Goal: Information Seeking & Learning: Learn about a topic

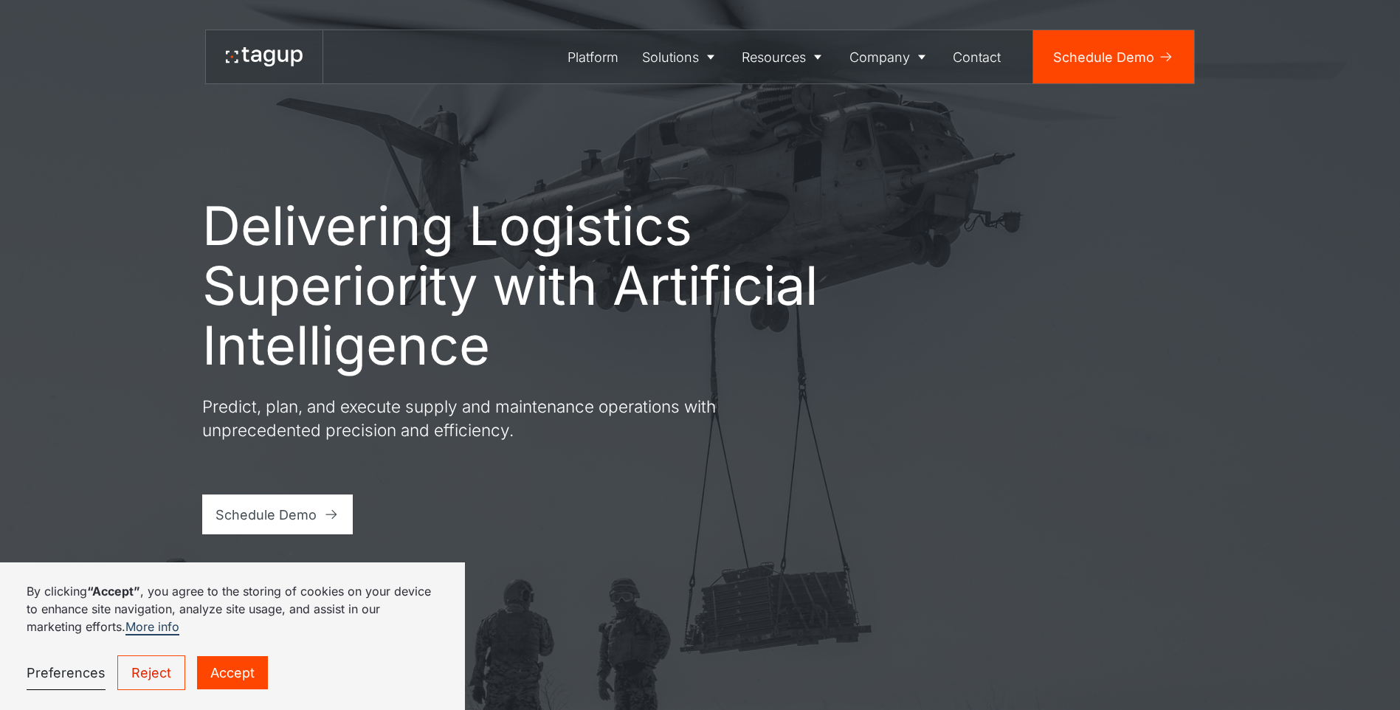
drag, startPoint x: 151, startPoint y: 677, endPoint x: 151, endPoint y: 668, distance: 8.9
click at [151, 677] on link "Reject" at bounding box center [151, 672] width 68 height 35
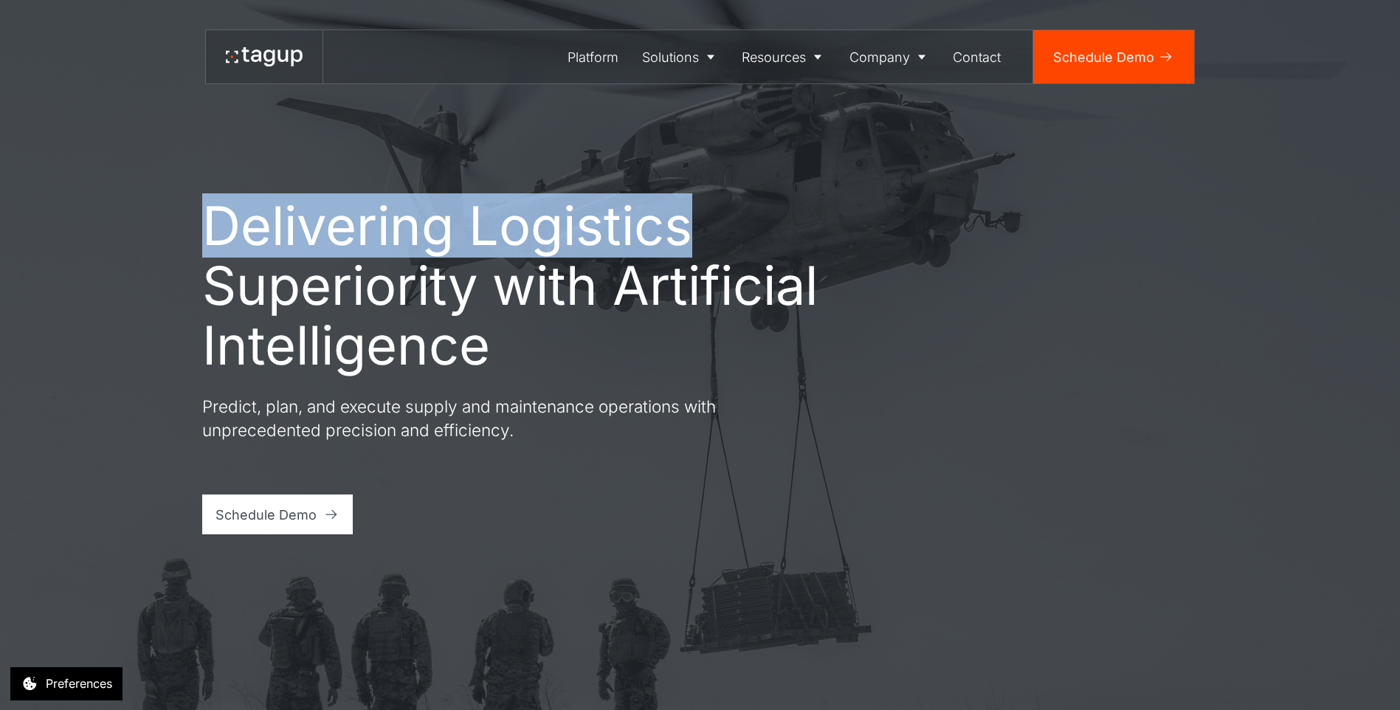
drag, startPoint x: 210, startPoint y: 212, endPoint x: 712, endPoint y: 218, distance: 502.7
click at [712, 218] on h1 "Delivering Logistics Superiority with Artificial Intelligence" at bounding box center [512, 285] width 620 height 179
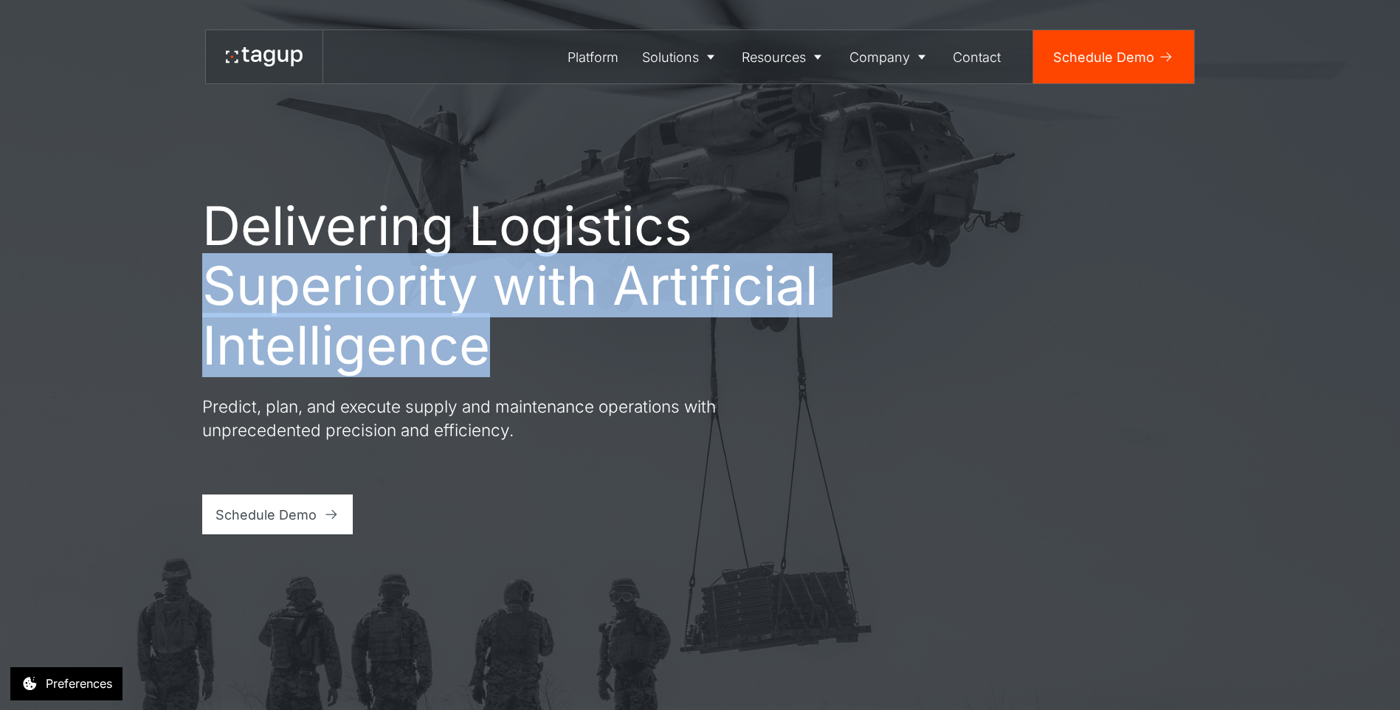
drag, startPoint x: 216, startPoint y: 289, endPoint x: 546, endPoint y: 351, distance: 335.6
click at [546, 351] on h1 "Delivering Logistics Superiority with Artificial Intelligence" at bounding box center [512, 285] width 620 height 179
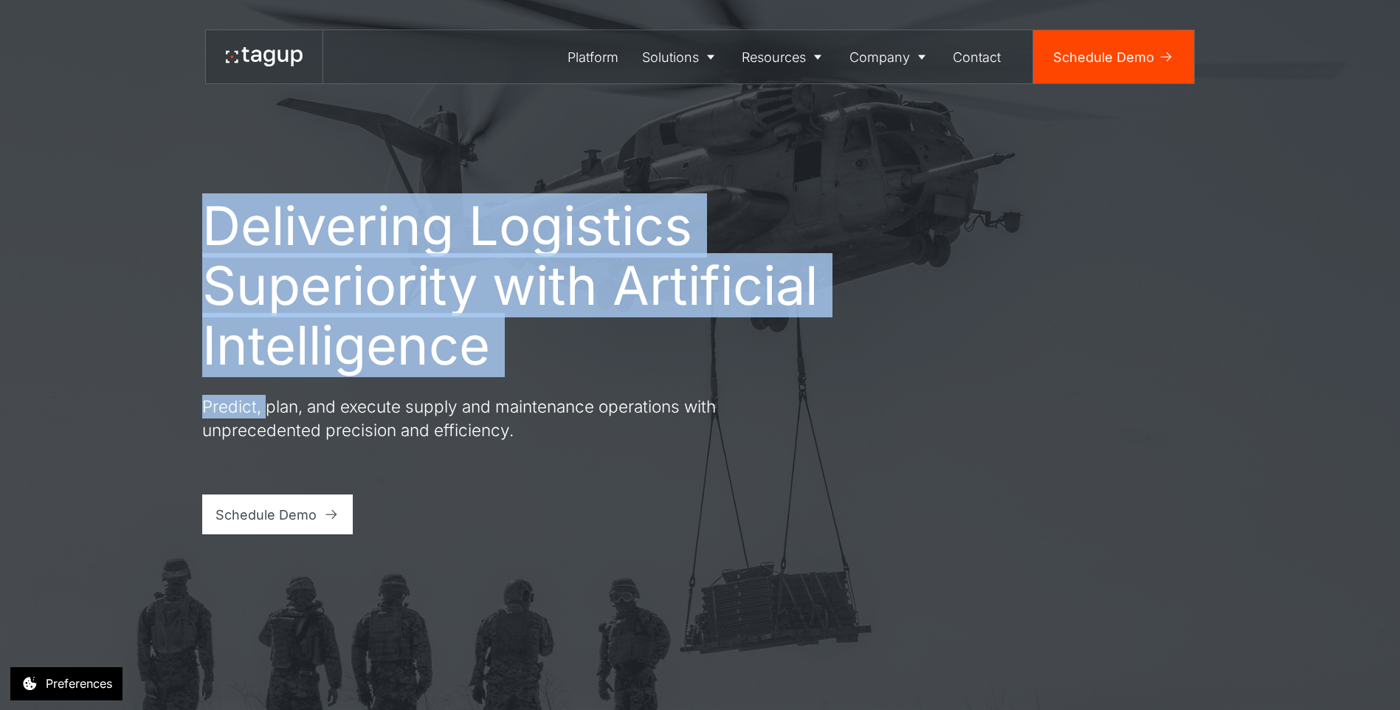
drag, startPoint x: 215, startPoint y: 209, endPoint x: 268, endPoint y: 412, distance: 209.8
click at [268, 412] on div "Delivering Logistics Superiority with Artificial Intelligence Predict, plan, an…" at bounding box center [512, 365] width 620 height 339
click at [762, 396] on div "Delivering Logistics Superiority with Artificial Intelligence Predict, plan, an…" at bounding box center [512, 365] width 620 height 339
drag, startPoint x: 185, startPoint y: 215, endPoint x: 509, endPoint y: 357, distance: 354.4
click at [509, 357] on div "Delivering Logistics Superiority with Artificial Intelligence Predict, plan, an…" at bounding box center [700, 355] width 1334 height 710
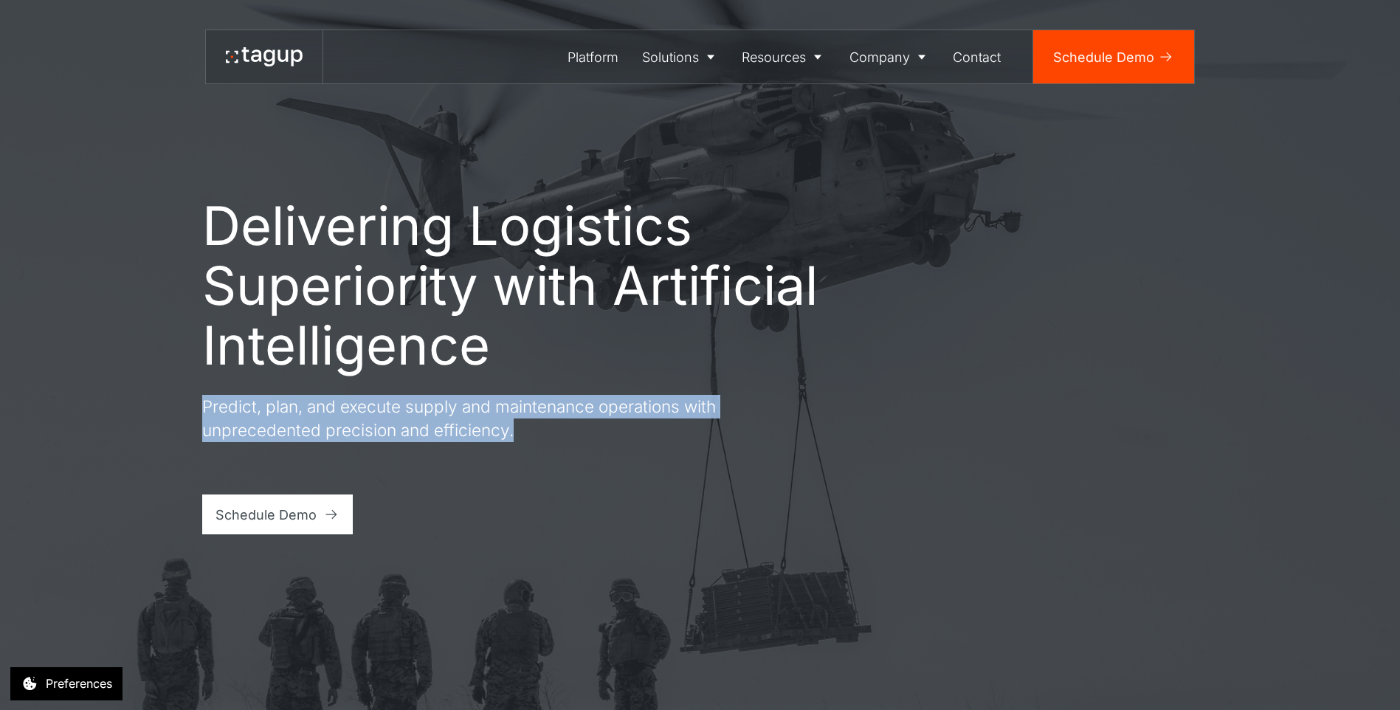
drag, startPoint x: 182, startPoint y: 405, endPoint x: 539, endPoint y: 428, distance: 357.3
click at [539, 428] on div "Delivering Logistics Superiority with Artificial Intelligence Predict, plan, an…" at bounding box center [700, 355] width 1334 height 710
click at [706, 55] on icon at bounding box center [710, 56] width 15 height 15
click at [669, 100] on div "Defense" at bounding box center [681, 108] width 66 height 18
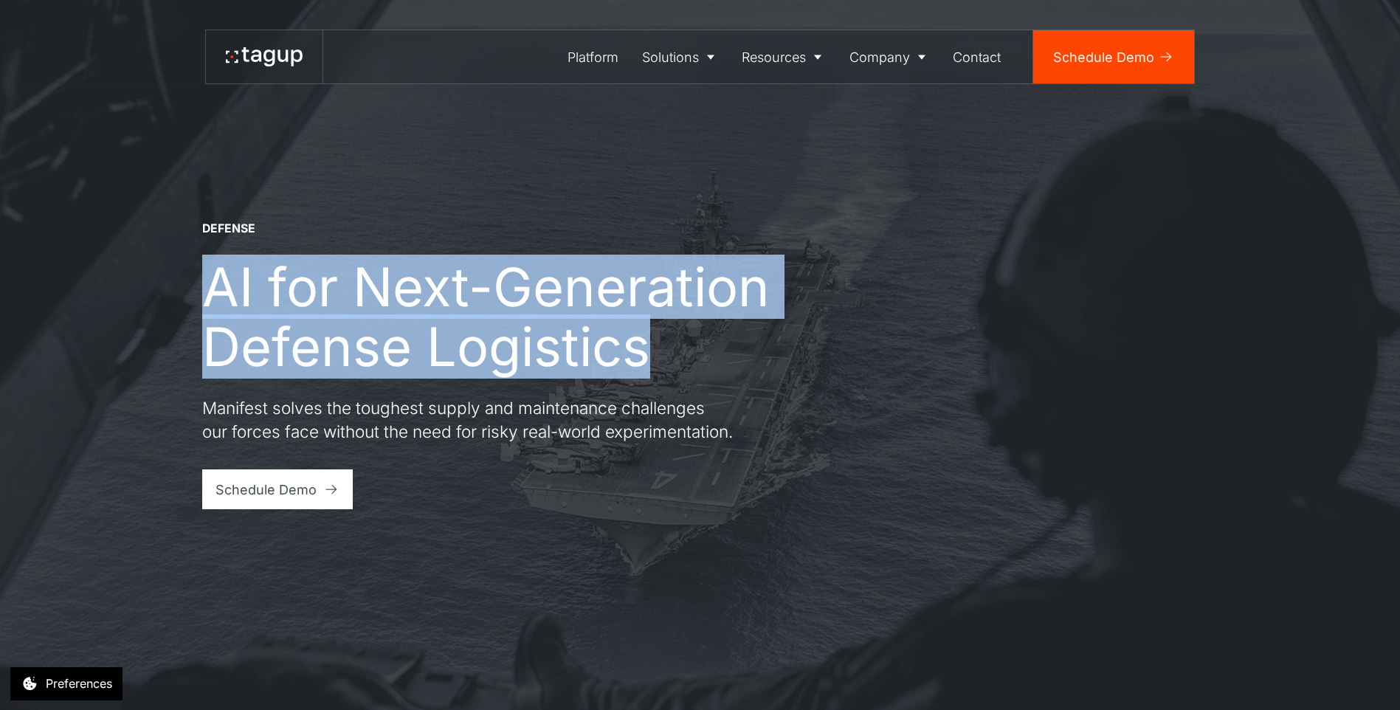
drag, startPoint x: 192, startPoint y: 276, endPoint x: 692, endPoint y: 359, distance: 506.6
click at [692, 359] on div "DEFENSE AI for Next-Generation Defense Logistics Manifest solves the toughest s…" at bounding box center [700, 355] width 1334 height 710
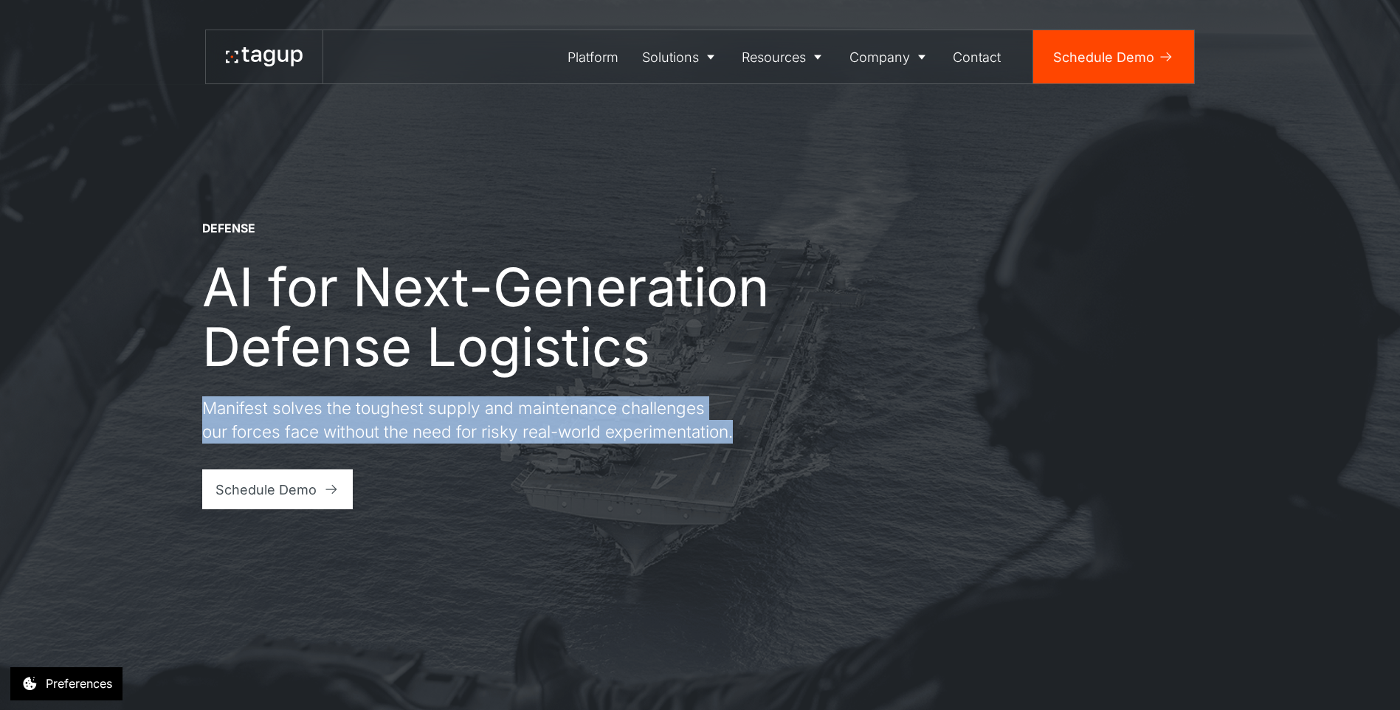
drag, startPoint x: 204, startPoint y: 396, endPoint x: 373, endPoint y: 456, distance: 178.6
click at [373, 456] on div "DEFENSE AI for Next-Generation Defense Logistics Manifest solves the toughest s…" at bounding box center [700, 365] width 997 height 289
click at [295, 500] on div "Schedule Demo" at bounding box center [266, 490] width 101 height 20
click at [697, 135] on div "Enterprise" at bounding box center [681, 139] width 66 height 18
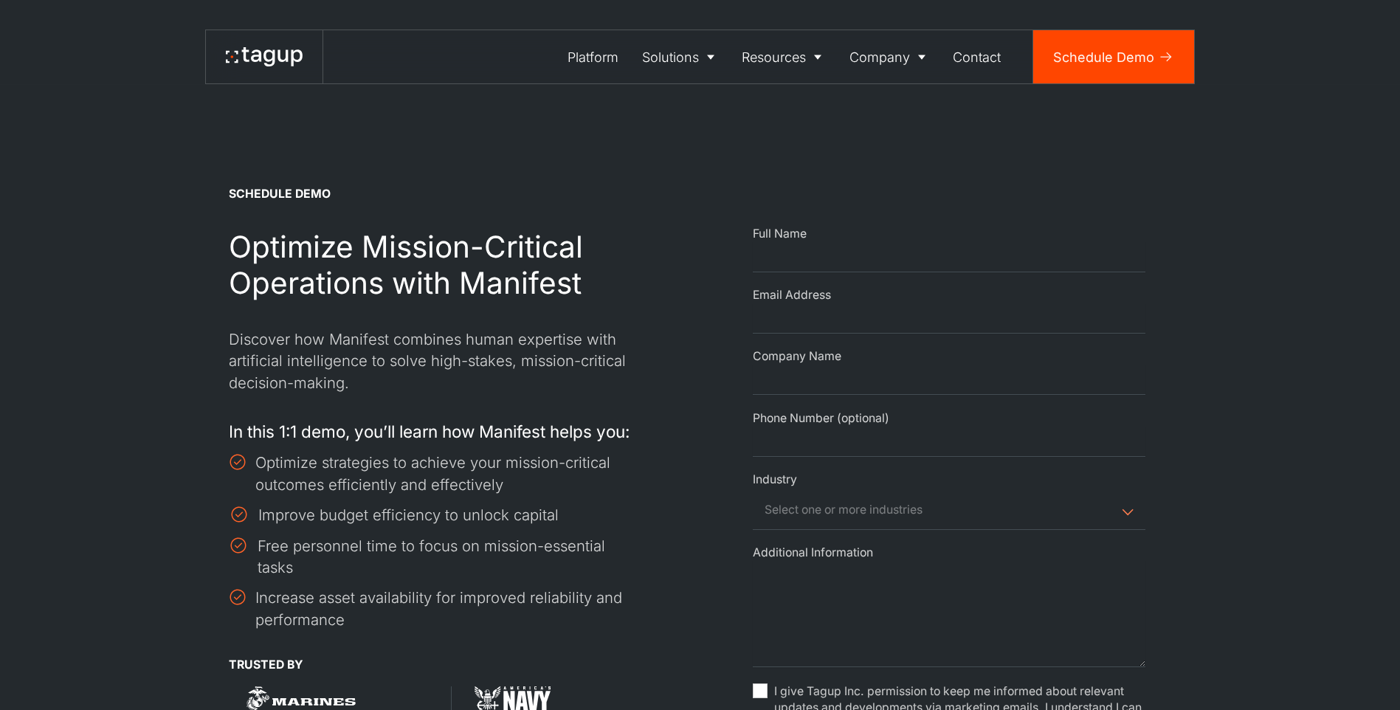
select select "Request Demo Form"
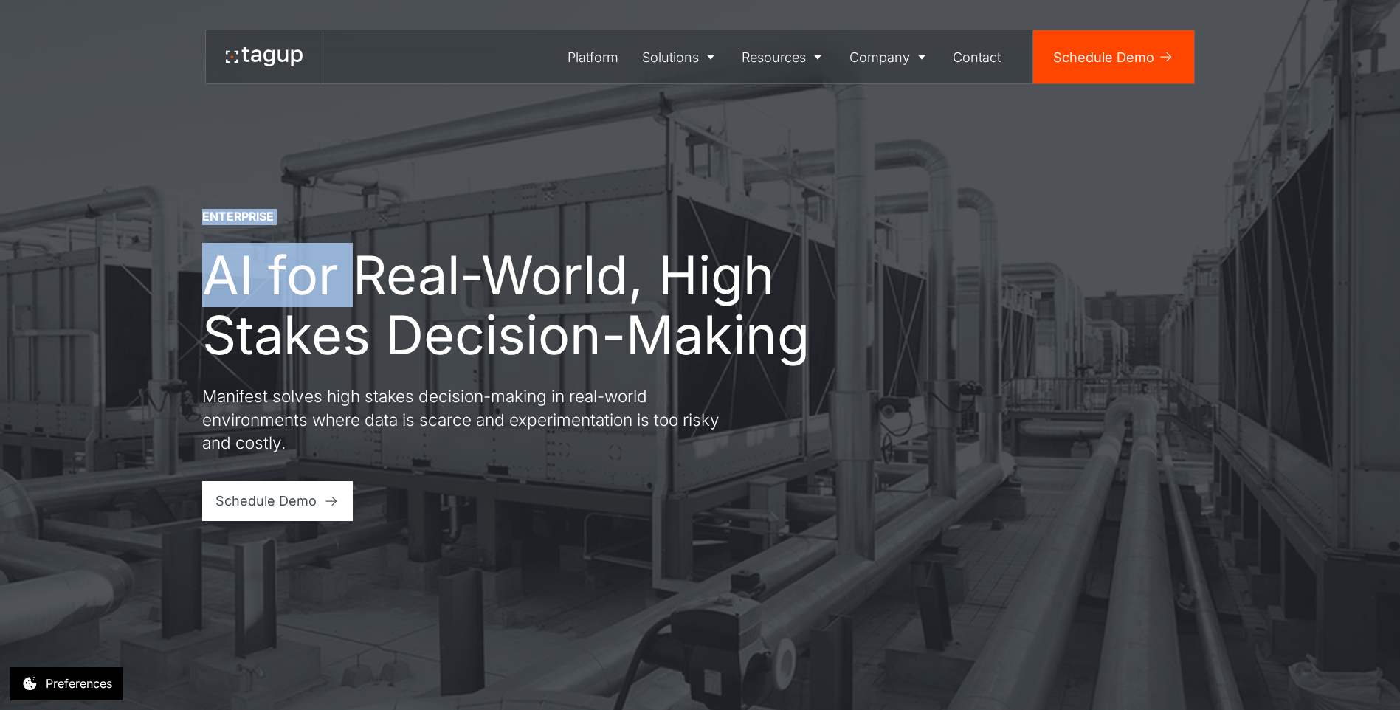
drag, startPoint x: 197, startPoint y: 210, endPoint x: 359, endPoint y: 196, distance: 163.0
click at [359, 196] on div "ENTERPRISE AI for Real-World, High Stakes Decision-Making Manifest solves high …" at bounding box center [700, 355] width 1334 height 710
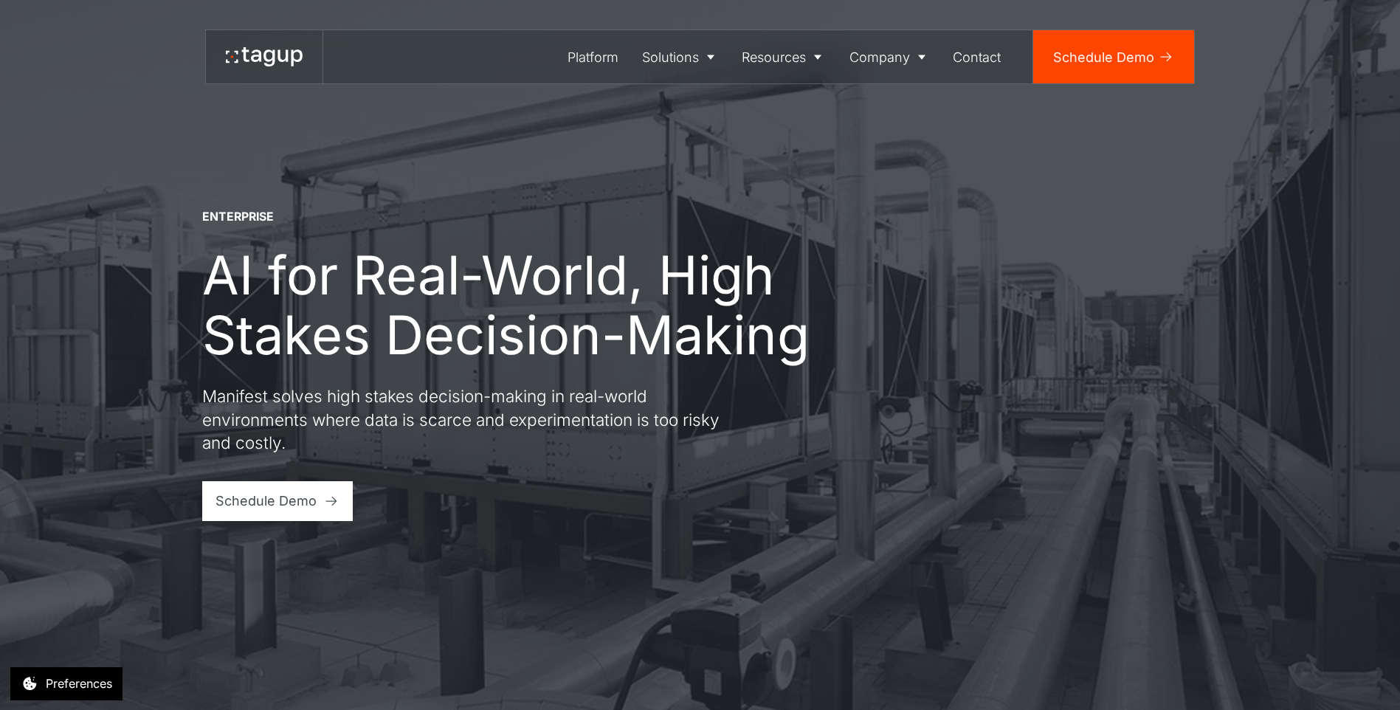
click at [676, 421] on p "Manifest solves high stakes decision-making in real-world environments where da…" at bounding box center [467, 420] width 531 height 70
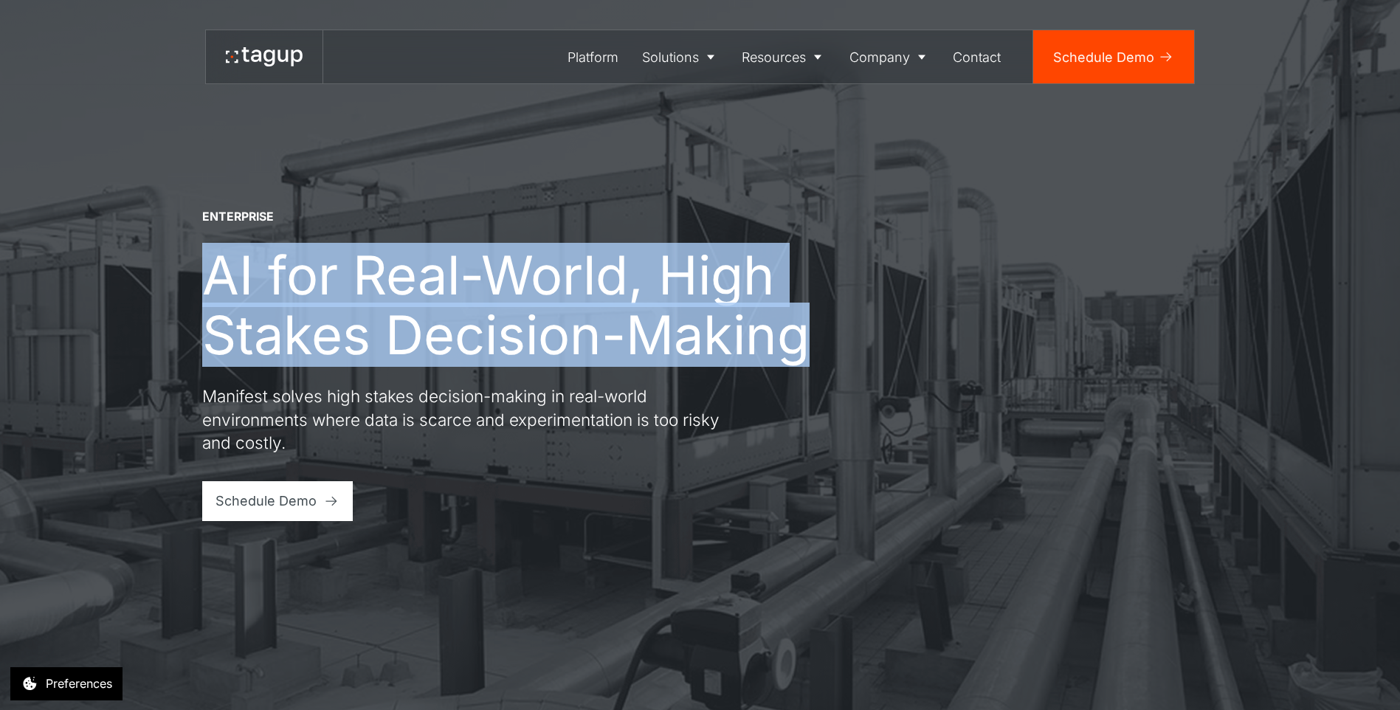
drag, startPoint x: 215, startPoint y: 266, endPoint x: 805, endPoint y: 334, distance: 593.7
click at [805, 334] on h1 "AI for Real-World, High Stakes Decision-Making" at bounding box center [512, 305] width 620 height 120
drag, startPoint x: 210, startPoint y: 393, endPoint x: 181, endPoint y: 246, distance: 149.8
click at [181, 246] on div "ENTERPRISE AI for Real-World, High Stakes Decision-Making Manifest solves high …" at bounding box center [700, 355] width 1334 height 710
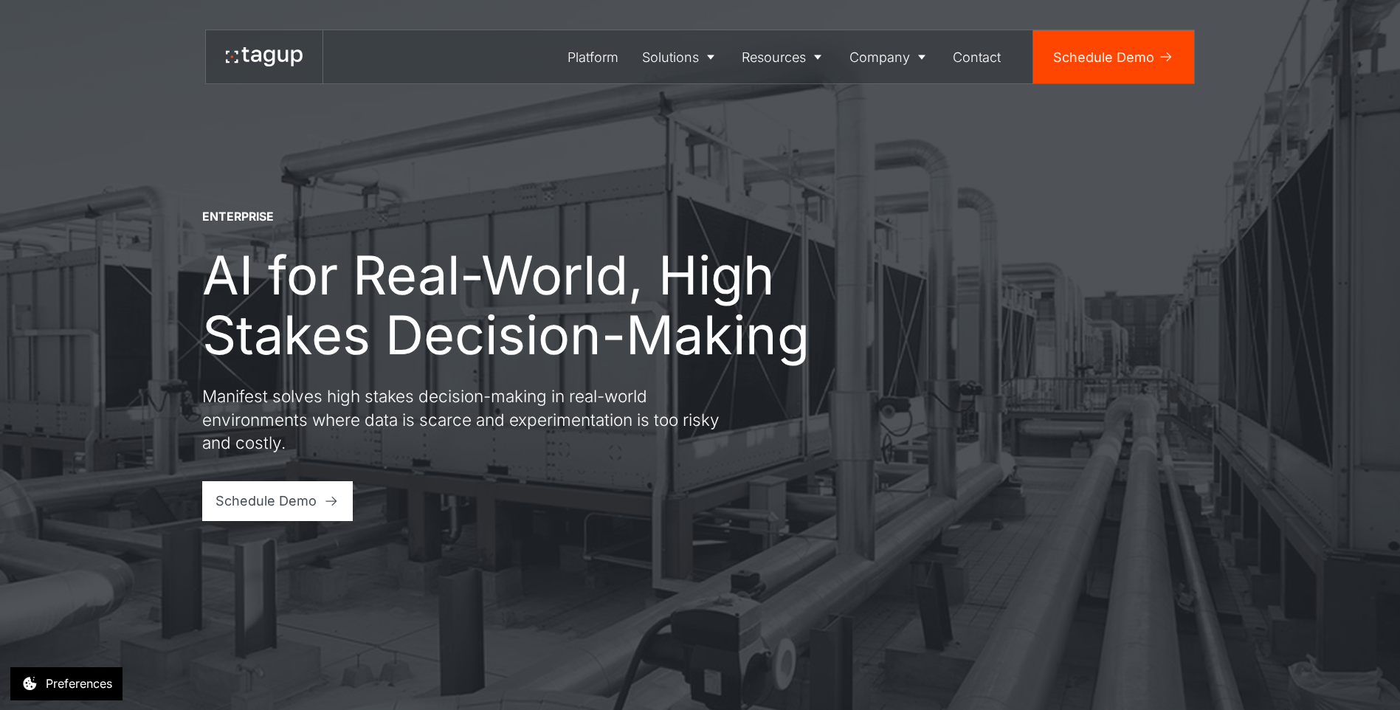
click at [235, 392] on p "Manifest solves high stakes decision-making in real-world environments where da…" at bounding box center [467, 420] width 531 height 70
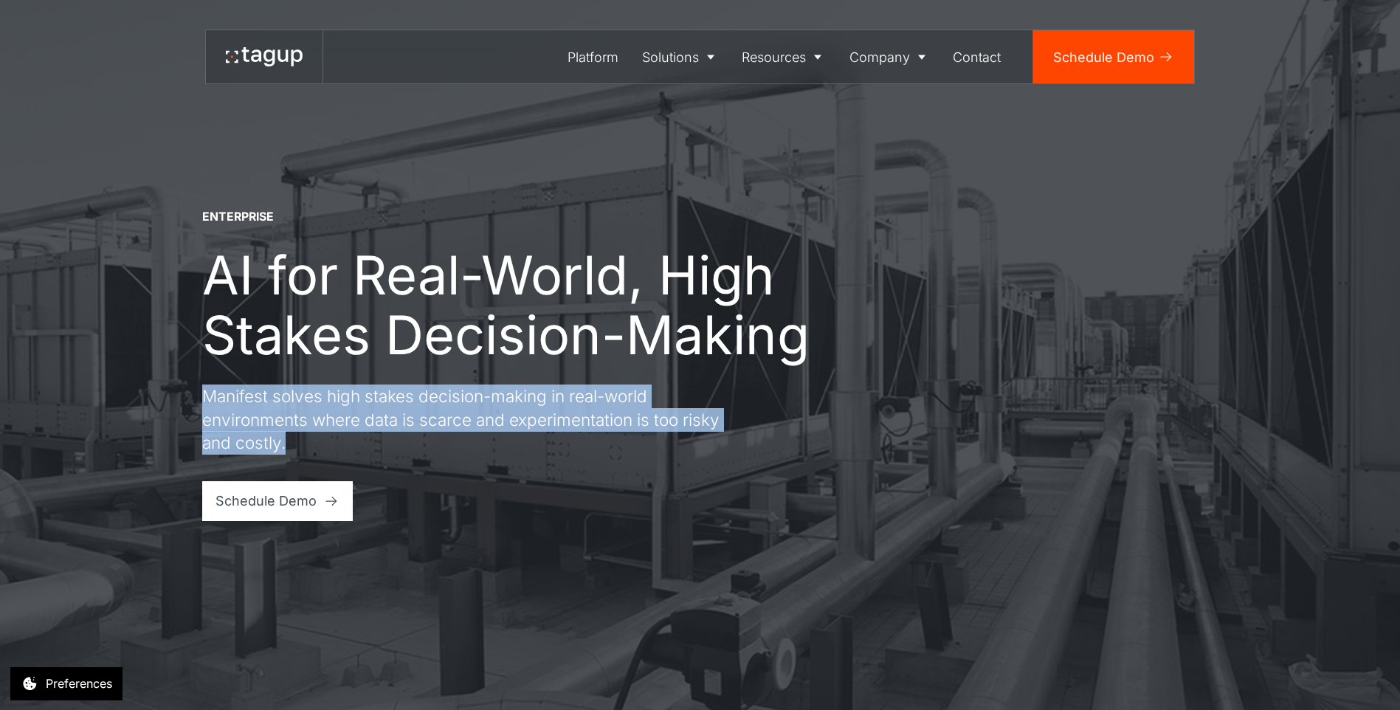
drag, startPoint x: 196, startPoint y: 388, endPoint x: 662, endPoint y: 452, distance: 470.2
click at [662, 452] on div "ENTERPRISE AI for Real-World, High Stakes Decision-Making Manifest solves high …" at bounding box center [700, 355] width 1334 height 710
click at [884, 106] on div "About" at bounding box center [890, 108] width 69 height 18
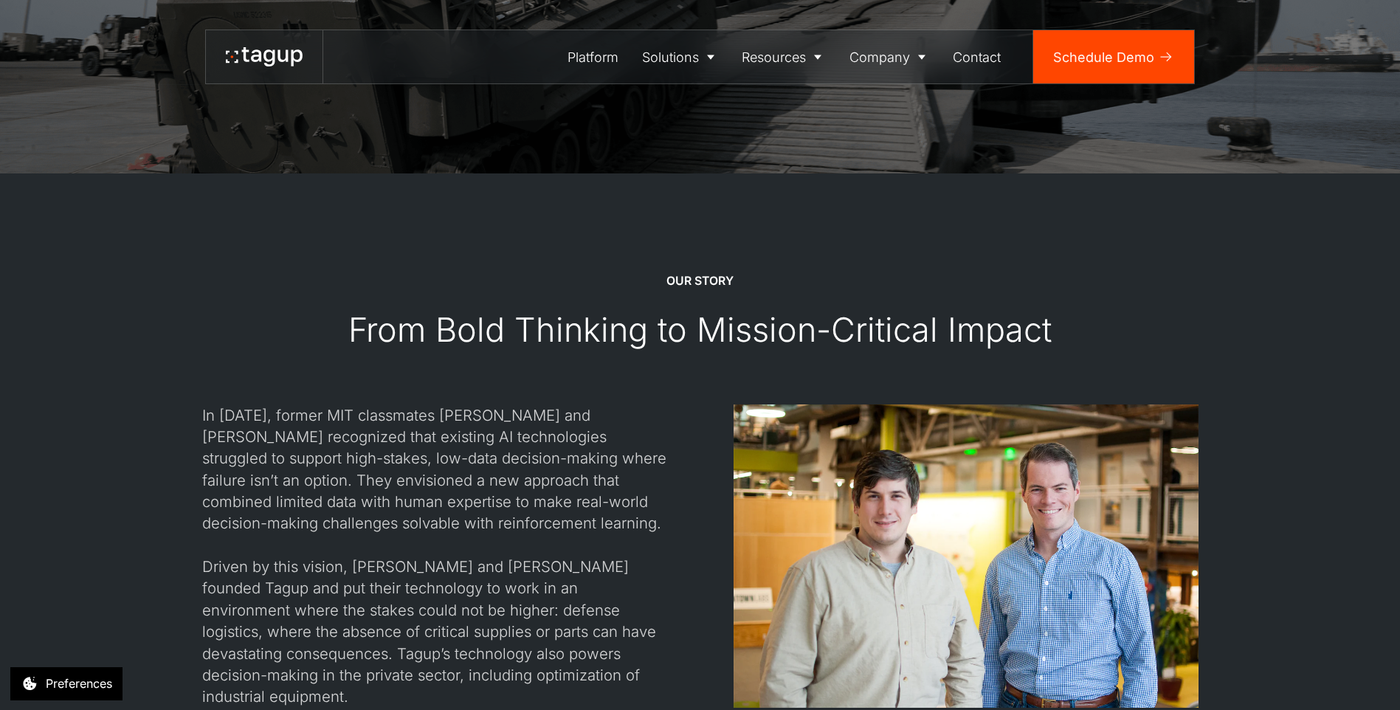
scroll to position [1394, 0]
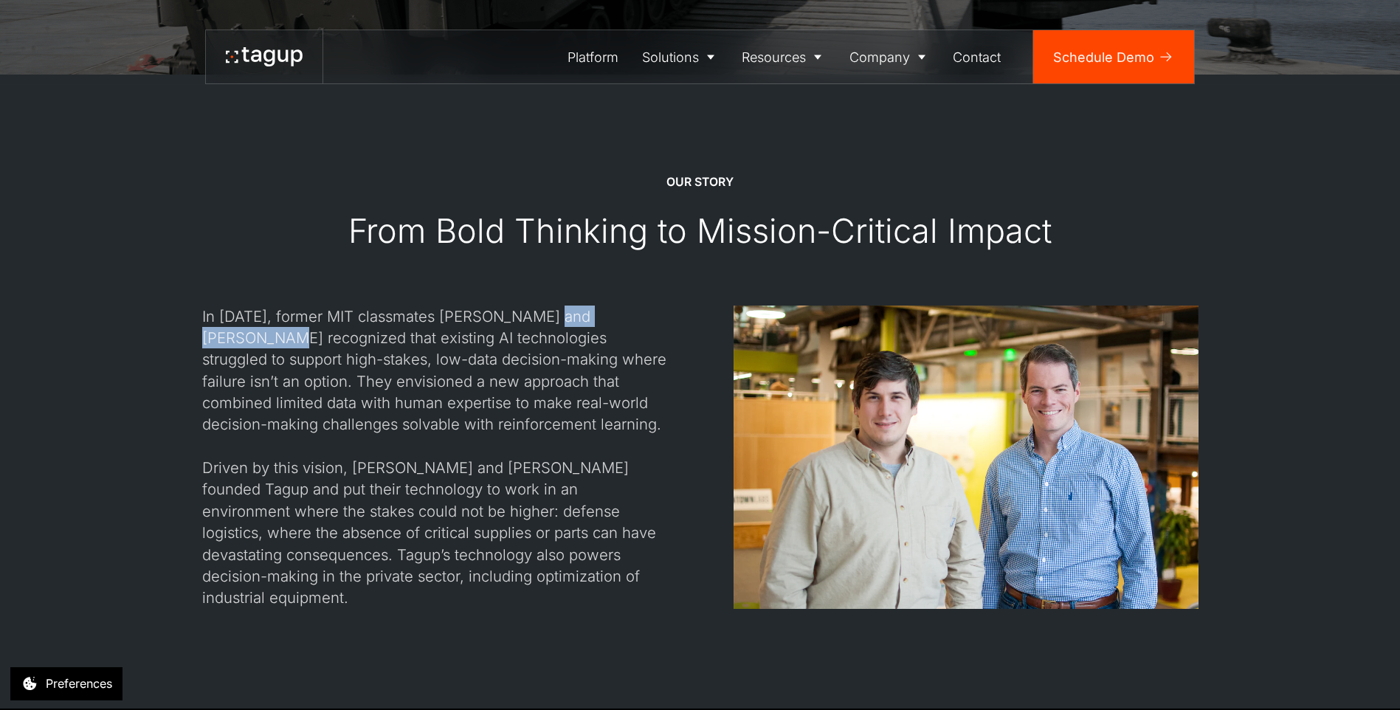
drag, startPoint x: 531, startPoint y: 311, endPoint x: 647, endPoint y: 321, distance: 115.6
click at [647, 321] on div "In [DATE], former MIT classmates [PERSON_NAME] and [PERSON_NAME] recognized tha…" at bounding box center [434, 457] width 465 height 303
click at [900, 403] on div at bounding box center [966, 457] width 465 height 303
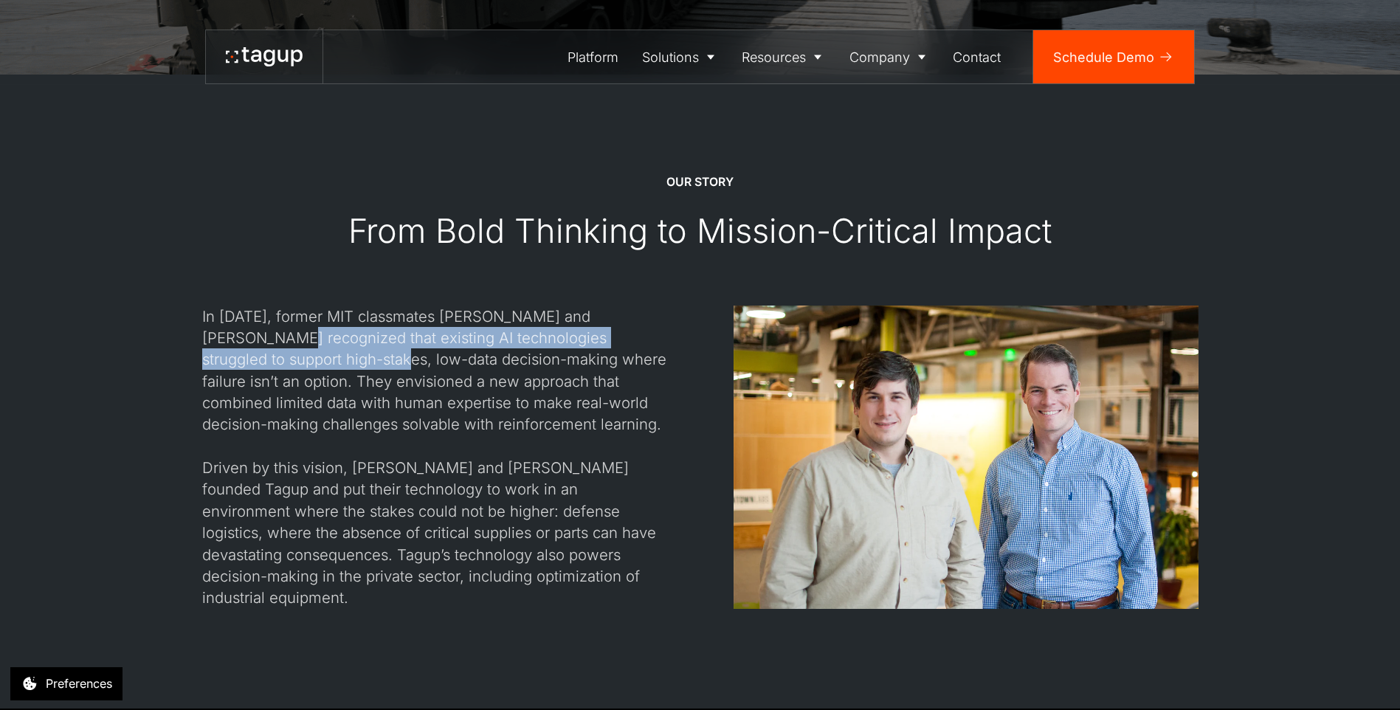
drag, startPoint x: 185, startPoint y: 334, endPoint x: 247, endPoint y: 358, distance: 67.0
click at [247, 358] on div "Our STORY From Bold Thinking to Mission-Critical Impact In [DATE], former MIT c…" at bounding box center [700, 391] width 1334 height 633
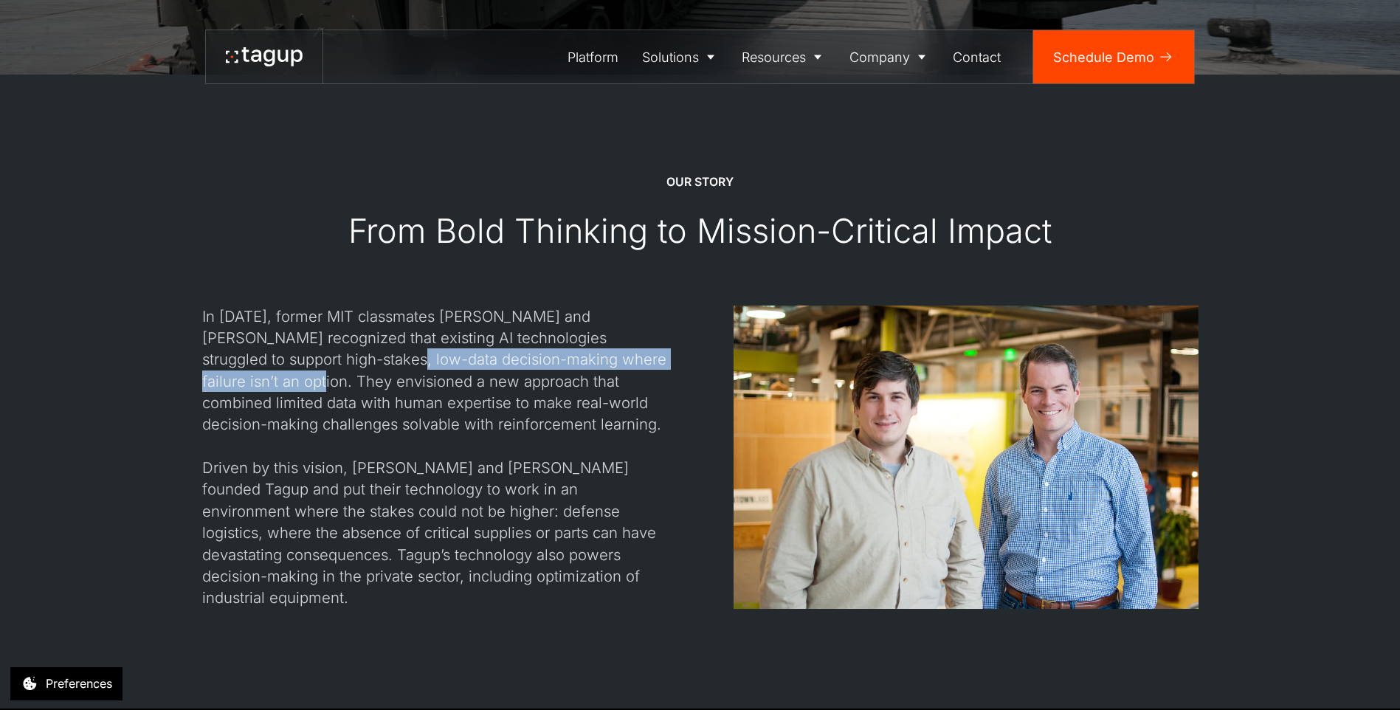
drag, startPoint x: 247, startPoint y: 358, endPoint x: 621, endPoint y: 360, distance: 373.5
click at [621, 360] on div "In [DATE], former MIT classmates [PERSON_NAME] and [PERSON_NAME] recognized tha…" at bounding box center [434, 457] width 465 height 303
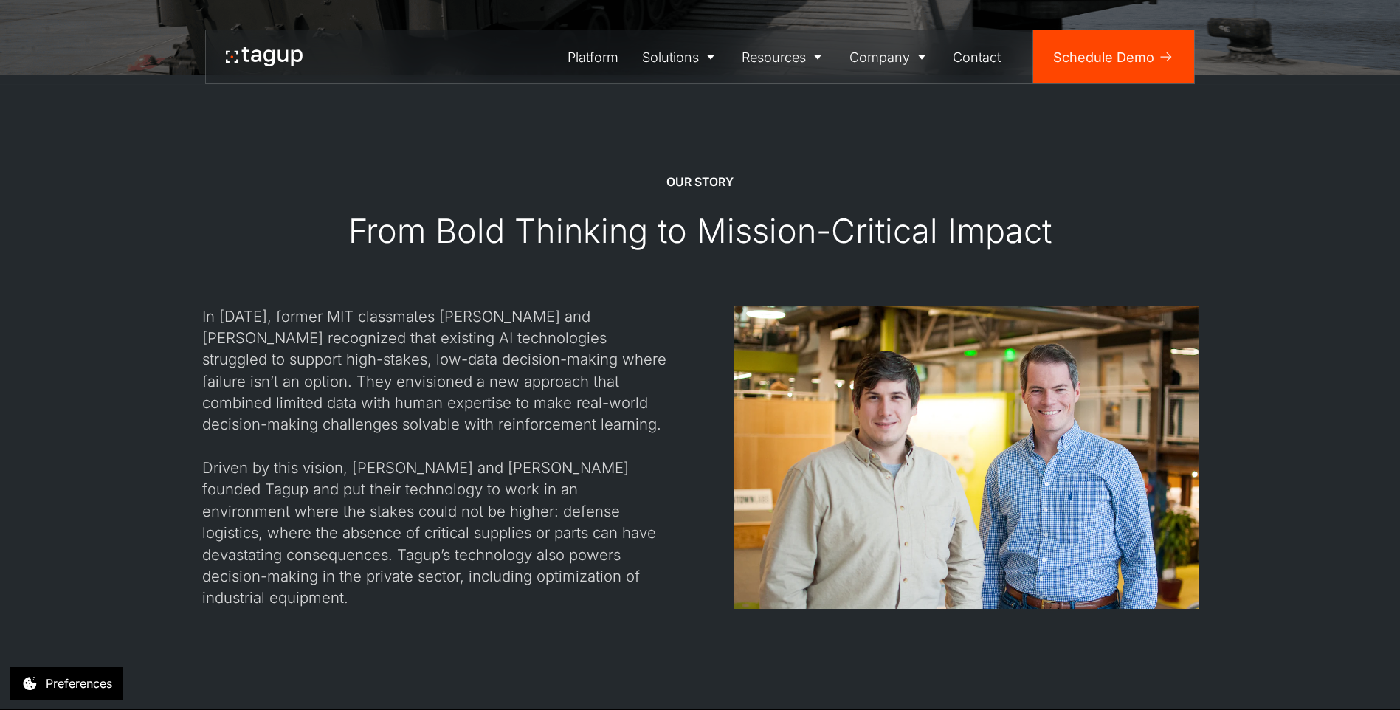
drag, startPoint x: 621, startPoint y: 360, endPoint x: 624, endPoint y: 446, distance: 85.7
click at [624, 446] on div "In [DATE], former MIT classmates [PERSON_NAME] and [PERSON_NAME] recognized tha…" at bounding box center [434, 457] width 465 height 303
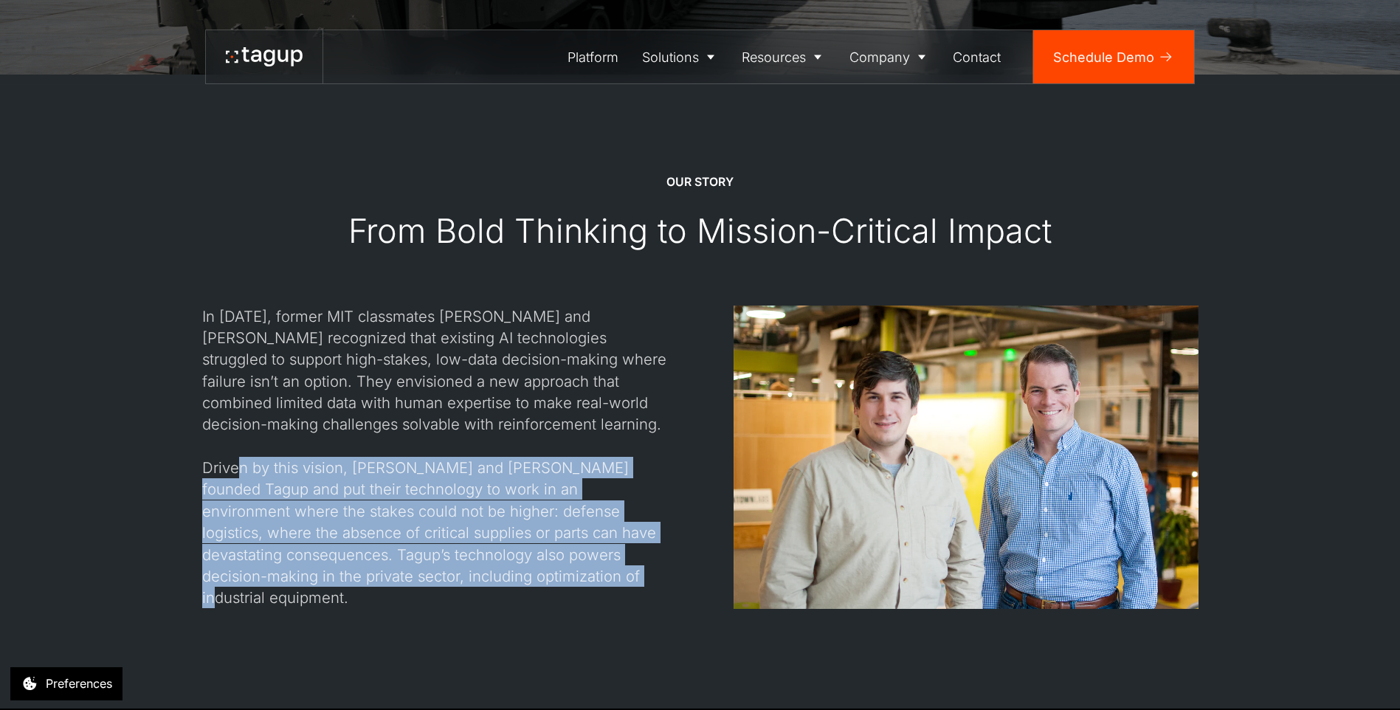
drag, startPoint x: 238, startPoint y: 461, endPoint x: 482, endPoint y: 579, distance: 271.0
click at [482, 579] on div "In [DATE], former MIT classmates [PERSON_NAME] and [PERSON_NAME] recognized tha…" at bounding box center [434, 457] width 465 height 303
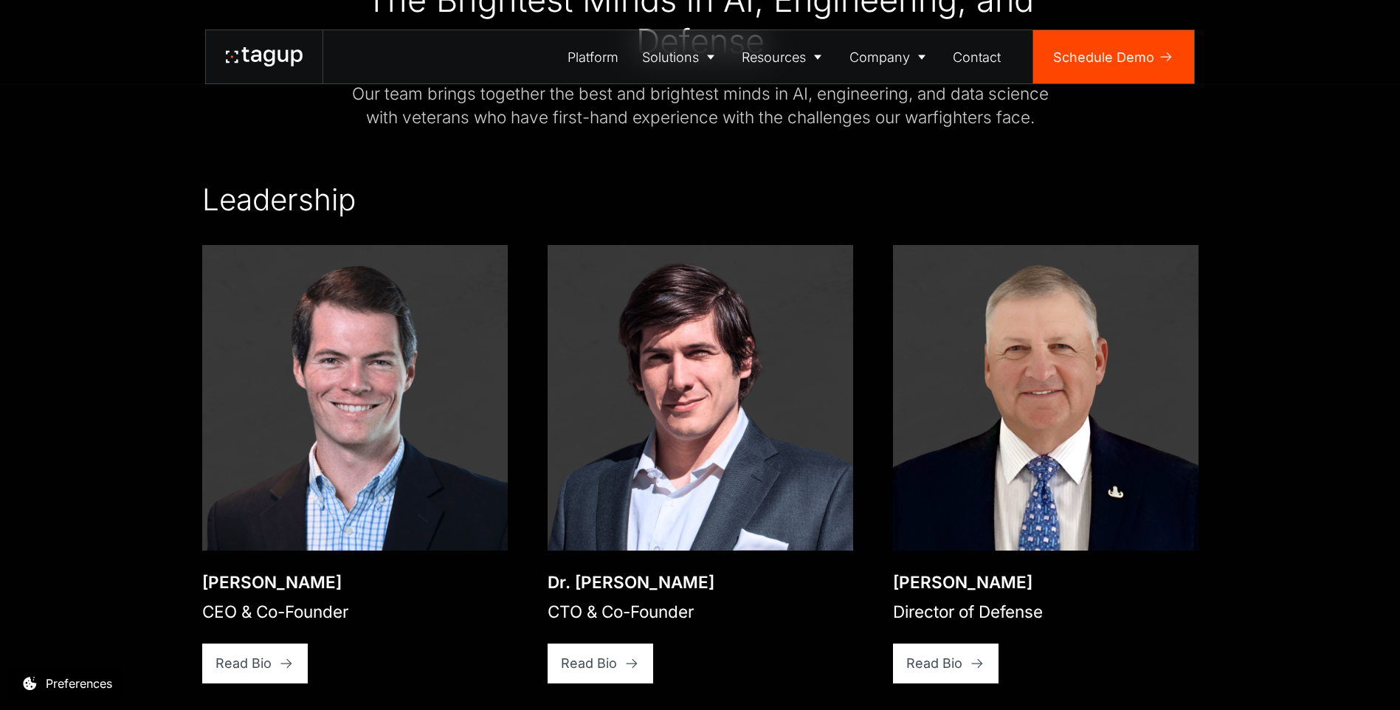
scroll to position [2358, 0]
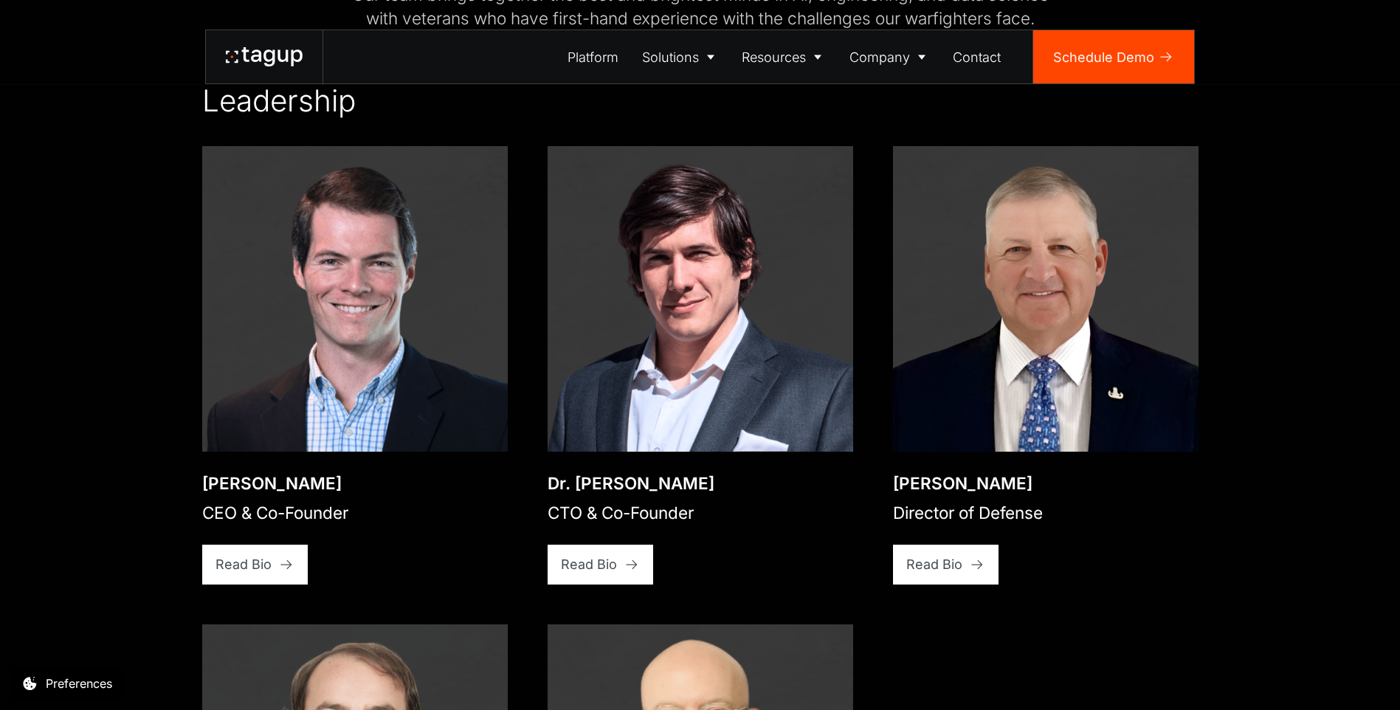
click at [691, 278] on img at bounding box center [701, 299] width 306 height 306
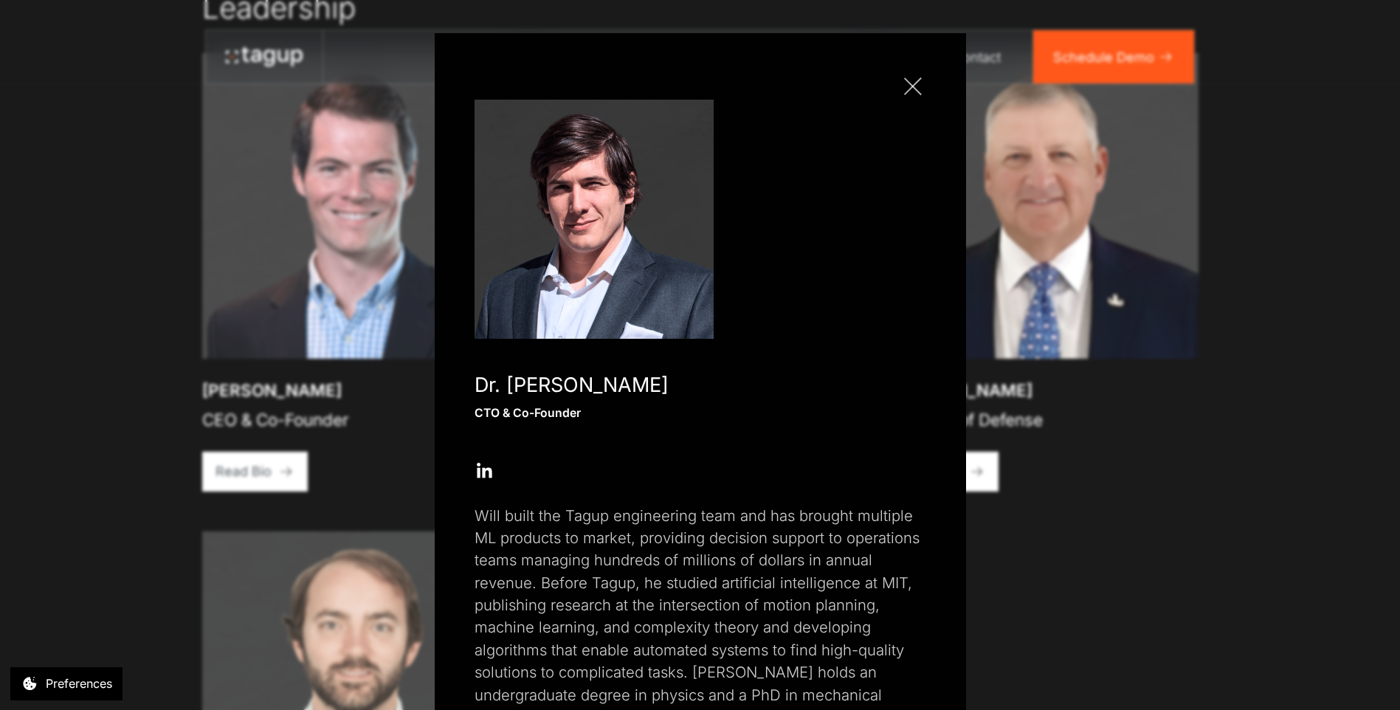
scroll to position [2504, 0]
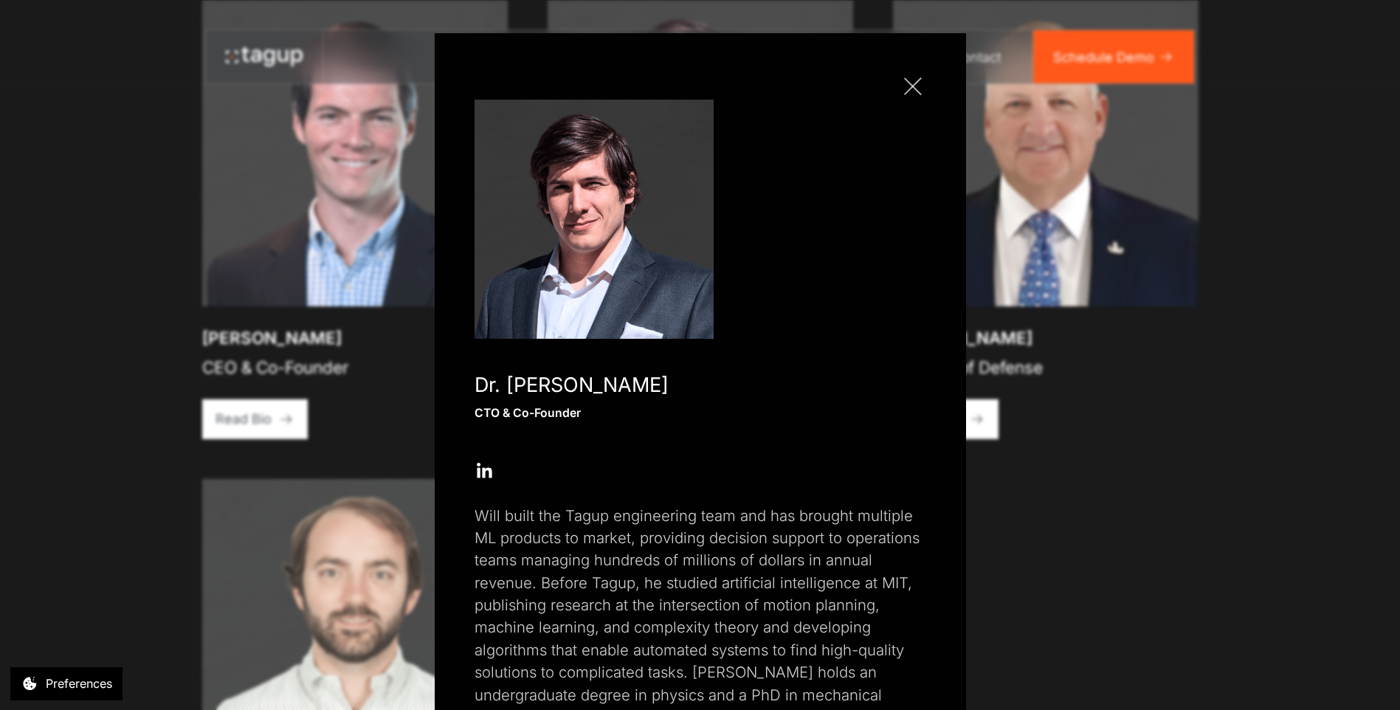
click at [1106, 419] on div "Close popup Dr. [PERSON_NAME] CTO & Co-Founder Open Open Twitter profile Send E…" at bounding box center [700, 355] width 1400 height 710
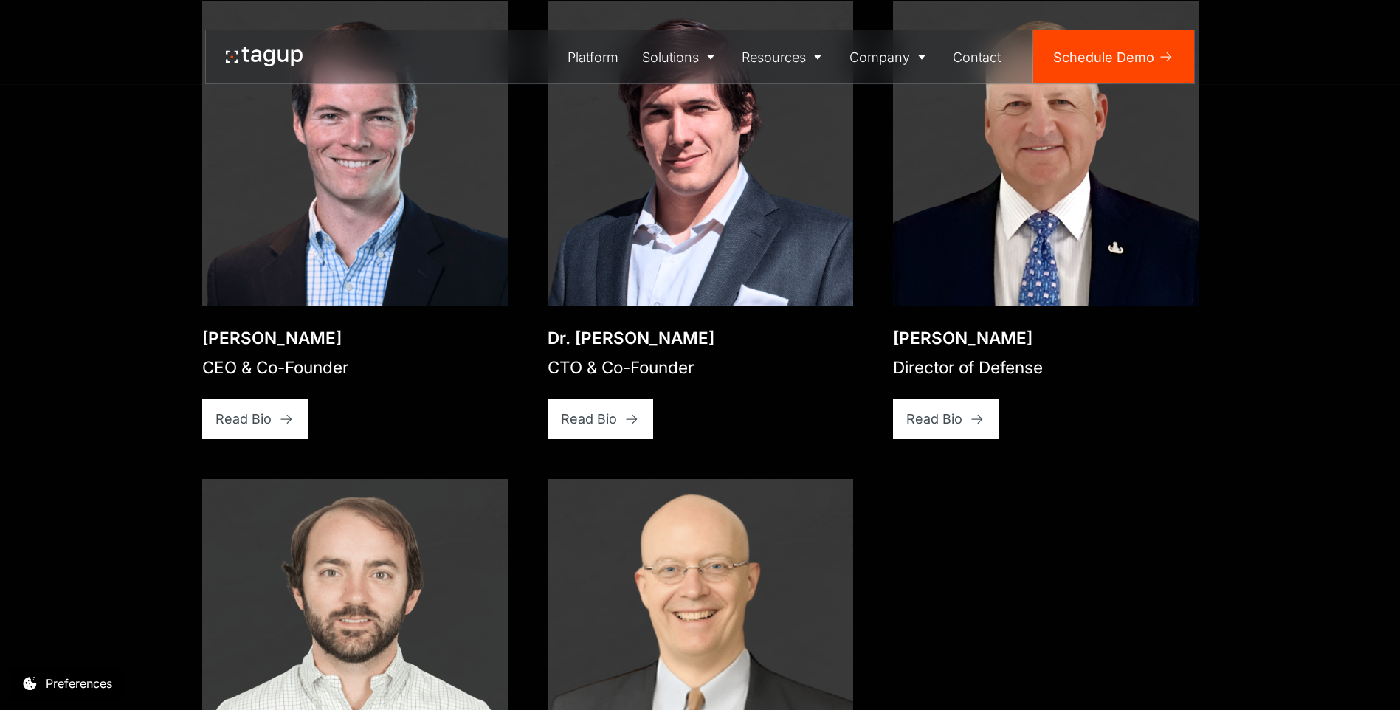
click at [747, 169] on img at bounding box center [701, 154] width 306 height 306
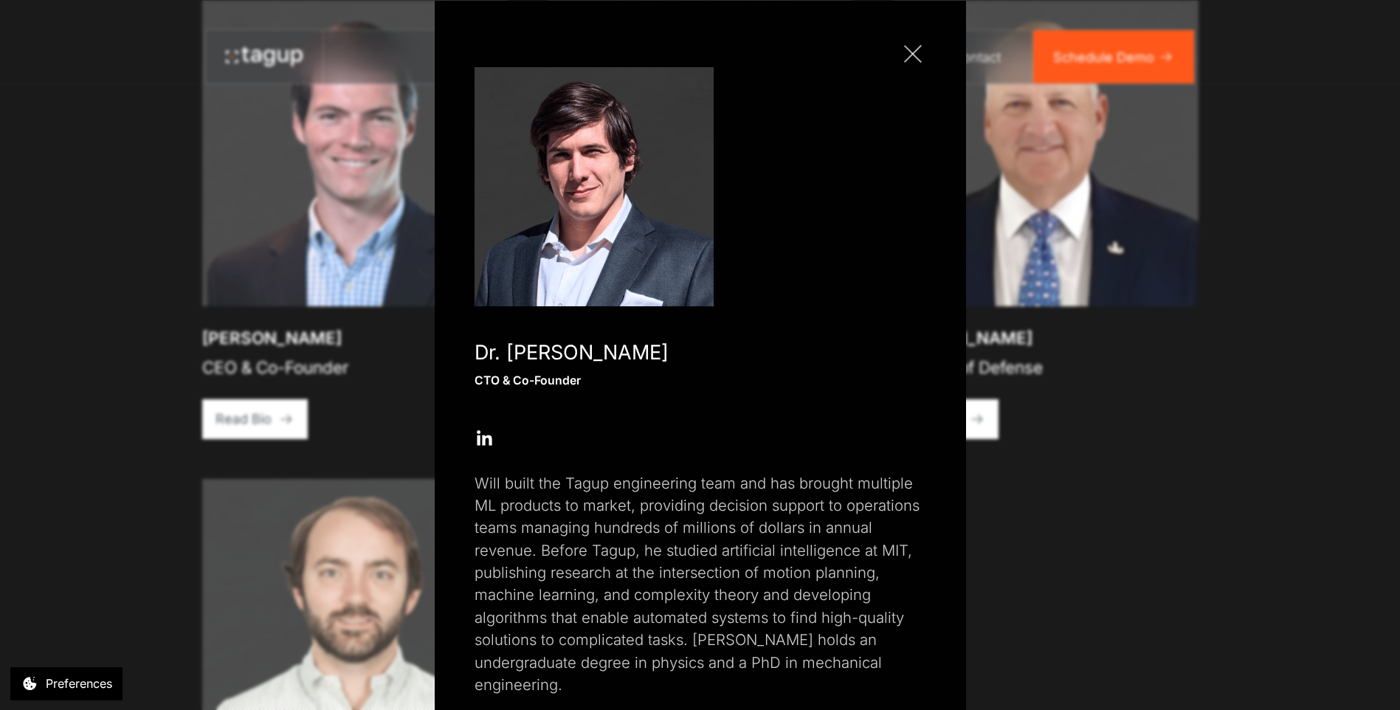
scroll to position [69, 0]
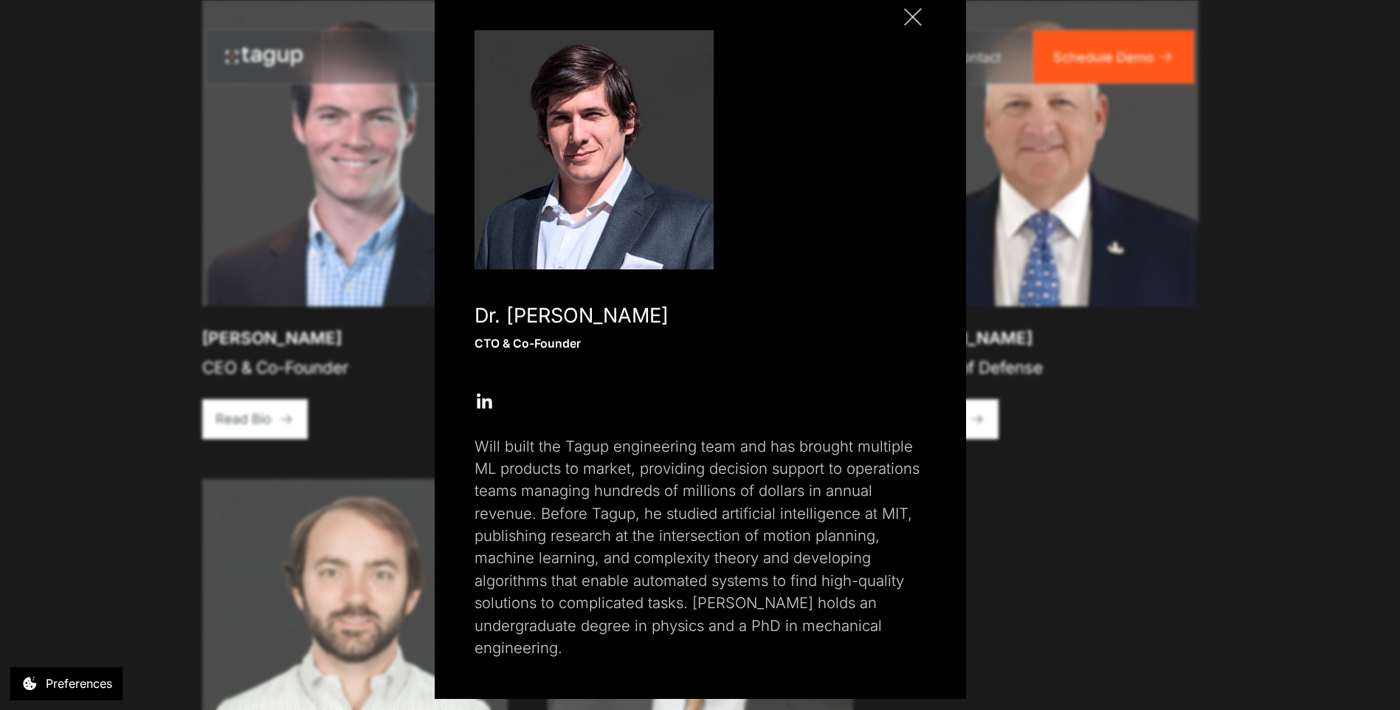
click at [1056, 548] on div "Close popup Dr. [PERSON_NAME] CTO & Co-Founder Open Open Twitter profile Send E…" at bounding box center [700, 355] width 1400 height 710
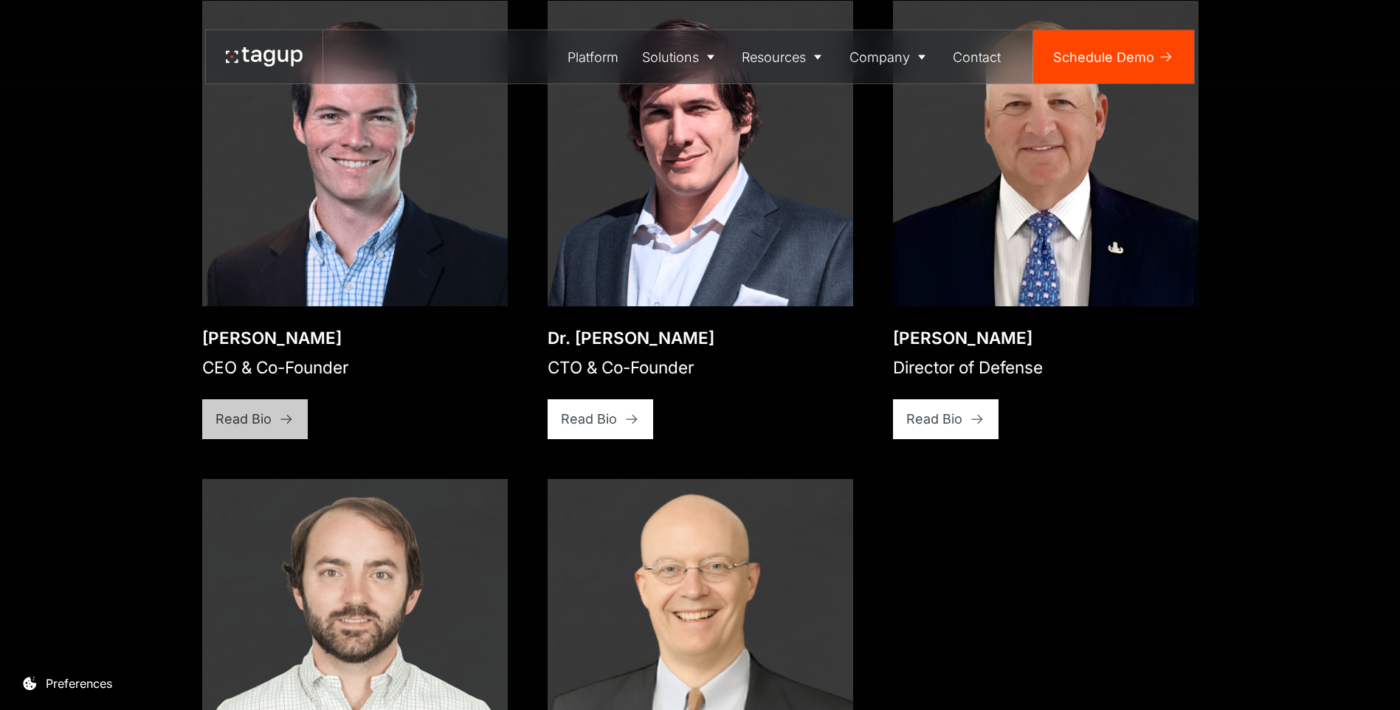
click at [275, 399] on link "Read Bio" at bounding box center [255, 419] width 106 height 40
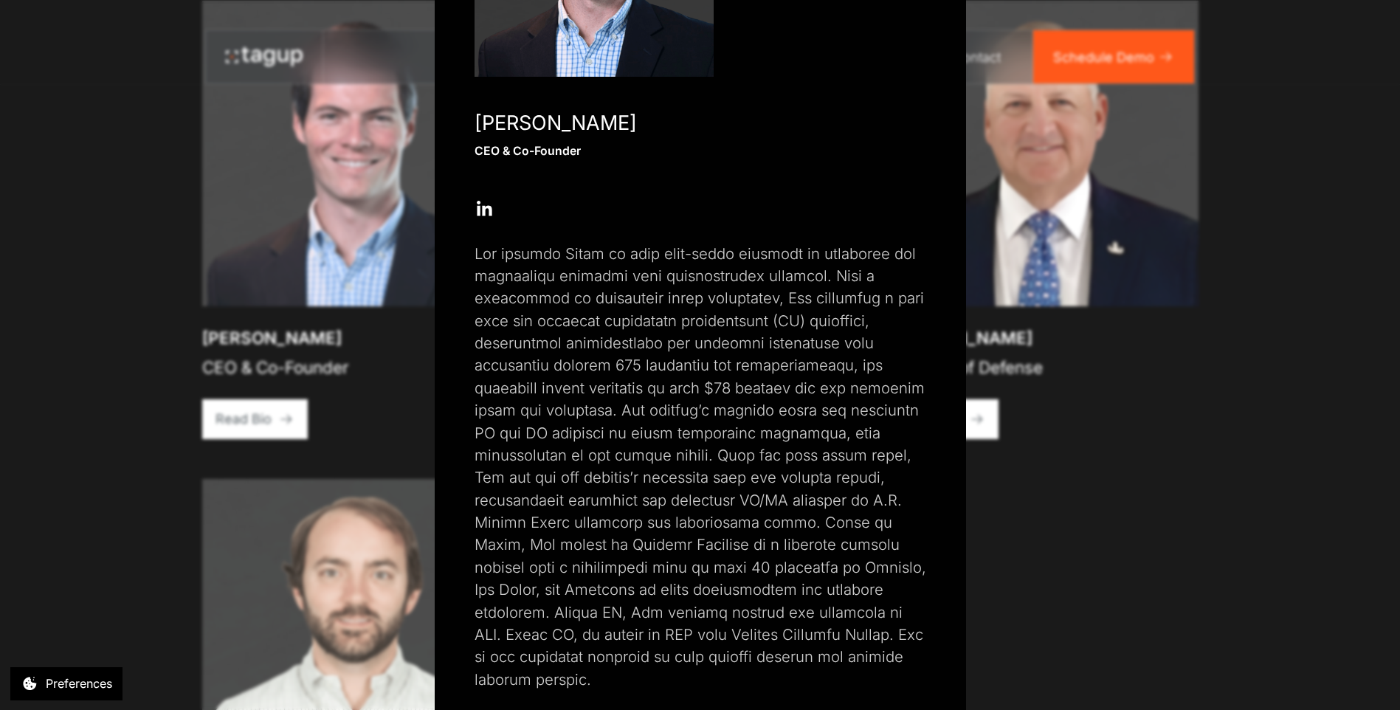
scroll to position [294, 0]
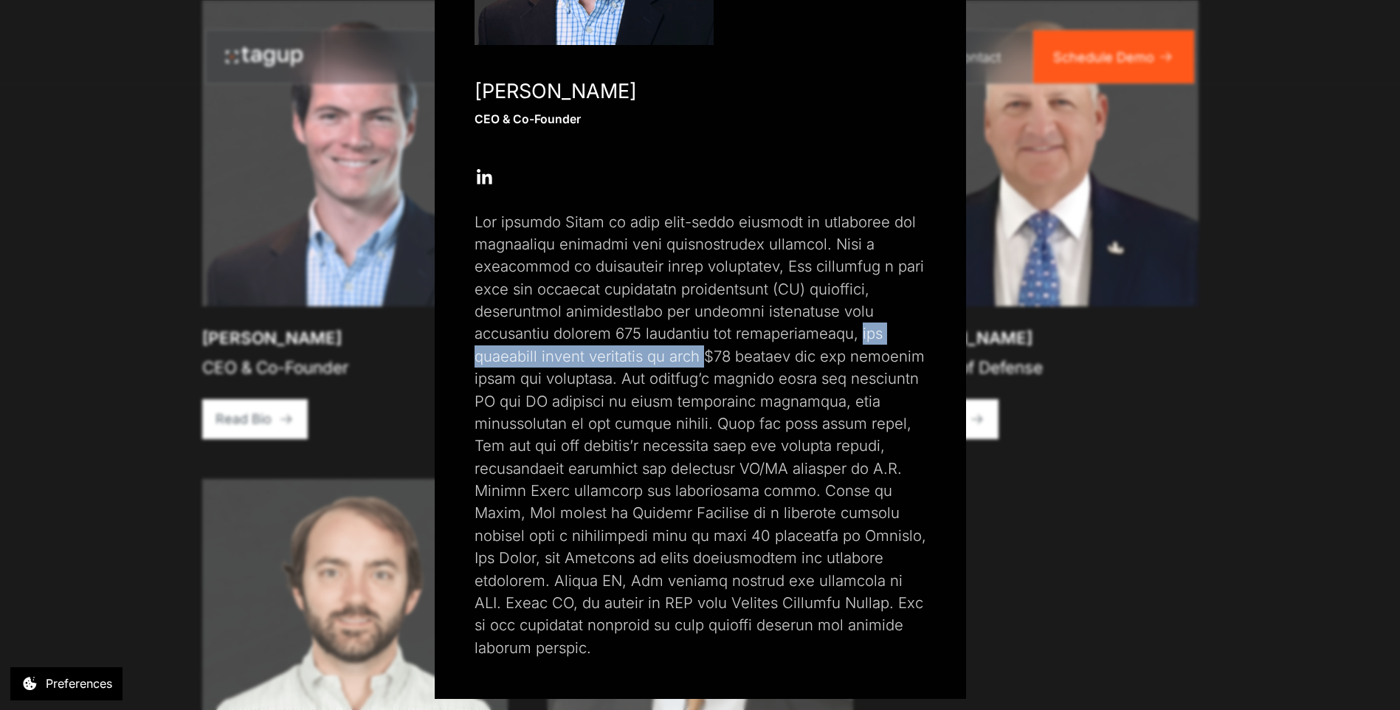
drag, startPoint x: 854, startPoint y: 331, endPoint x: 712, endPoint y: 354, distance: 143.6
click at [712, 354] on p at bounding box center [701, 435] width 452 height 449
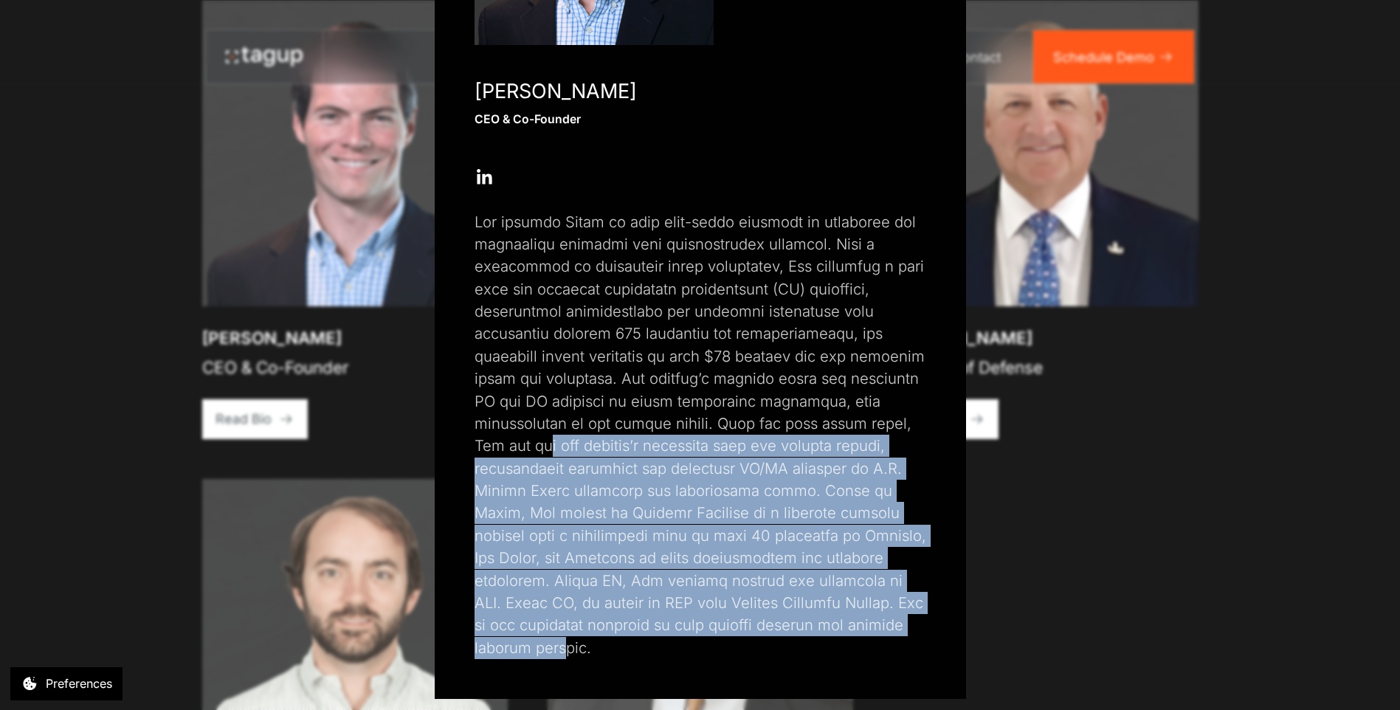
drag, startPoint x: 880, startPoint y: 421, endPoint x: 871, endPoint y: 624, distance: 202.4
click at [871, 624] on p at bounding box center [701, 435] width 452 height 449
click at [1125, 505] on div "Close popup [PERSON_NAME] CEO & Co-Founder Open Open Twitter profile Send Email…" at bounding box center [700, 355] width 1400 height 710
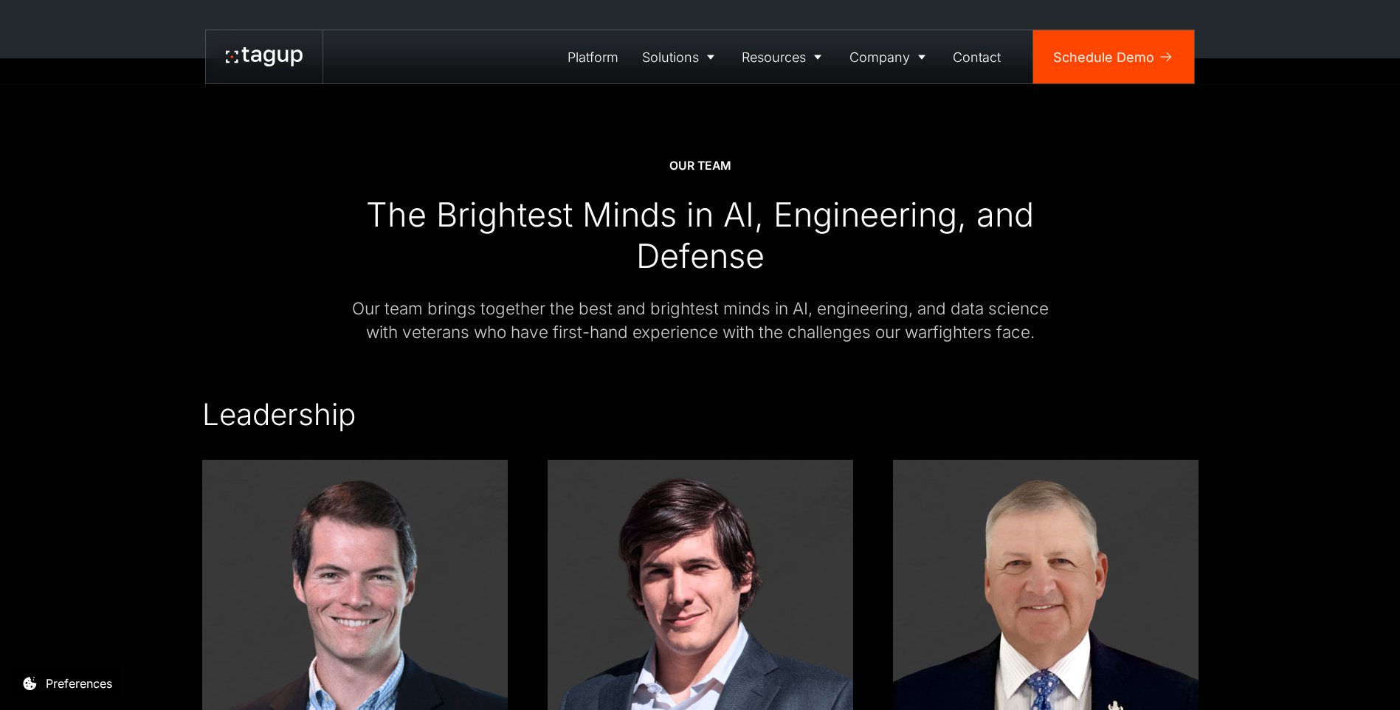
scroll to position [2294, 0]
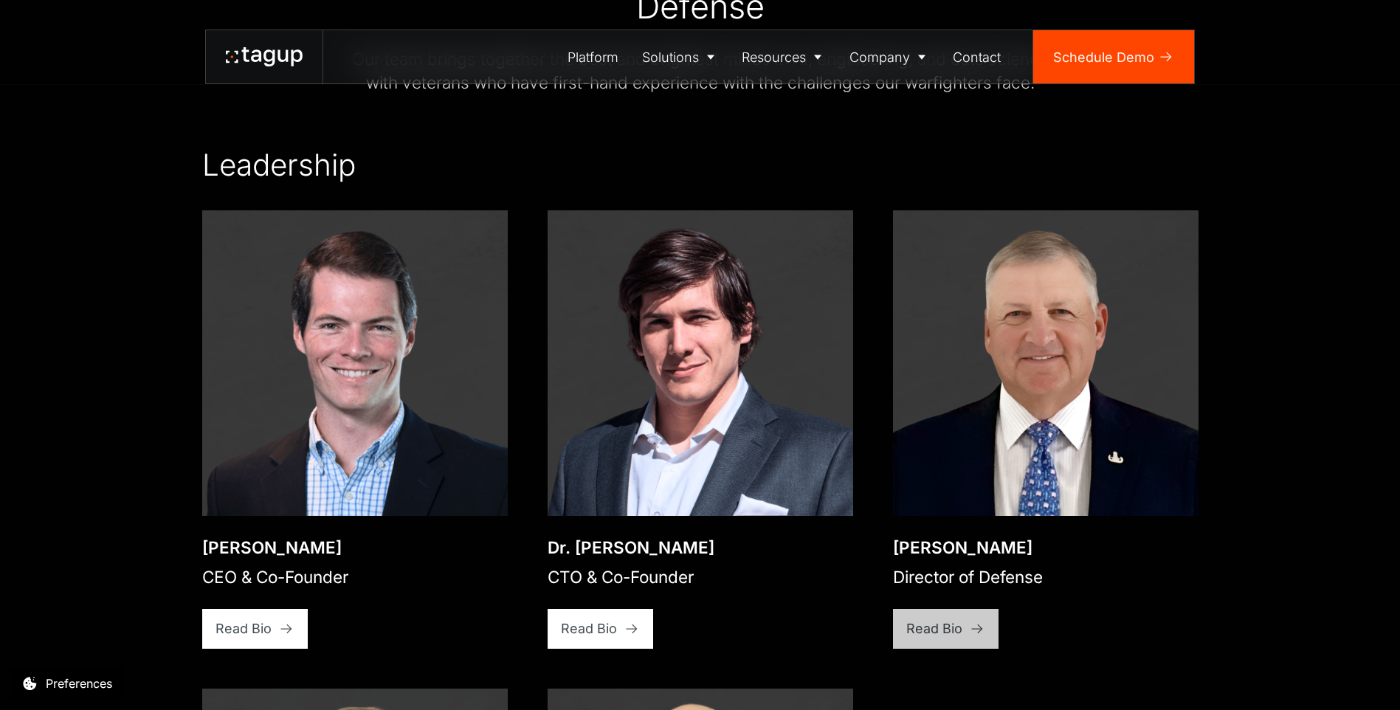
click at [951, 619] on div "Read Bio" at bounding box center [934, 629] width 56 height 20
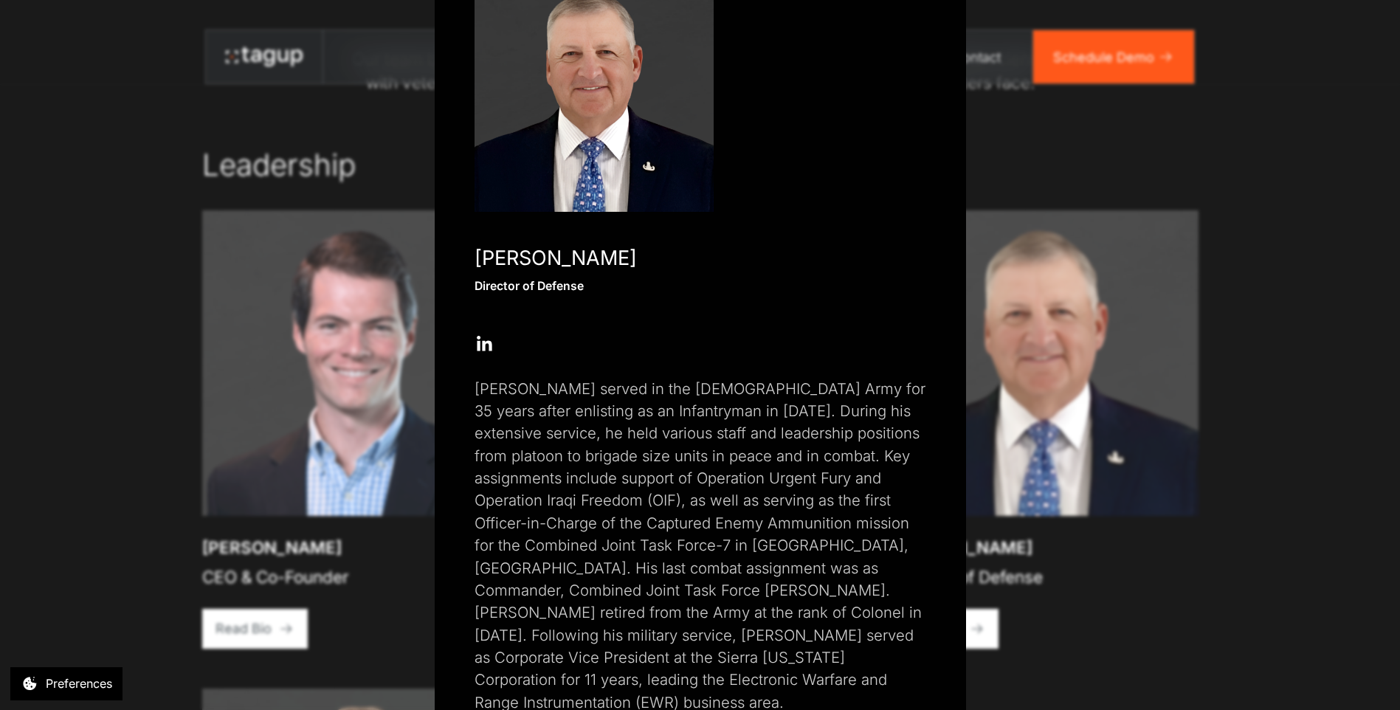
scroll to position [159, 0]
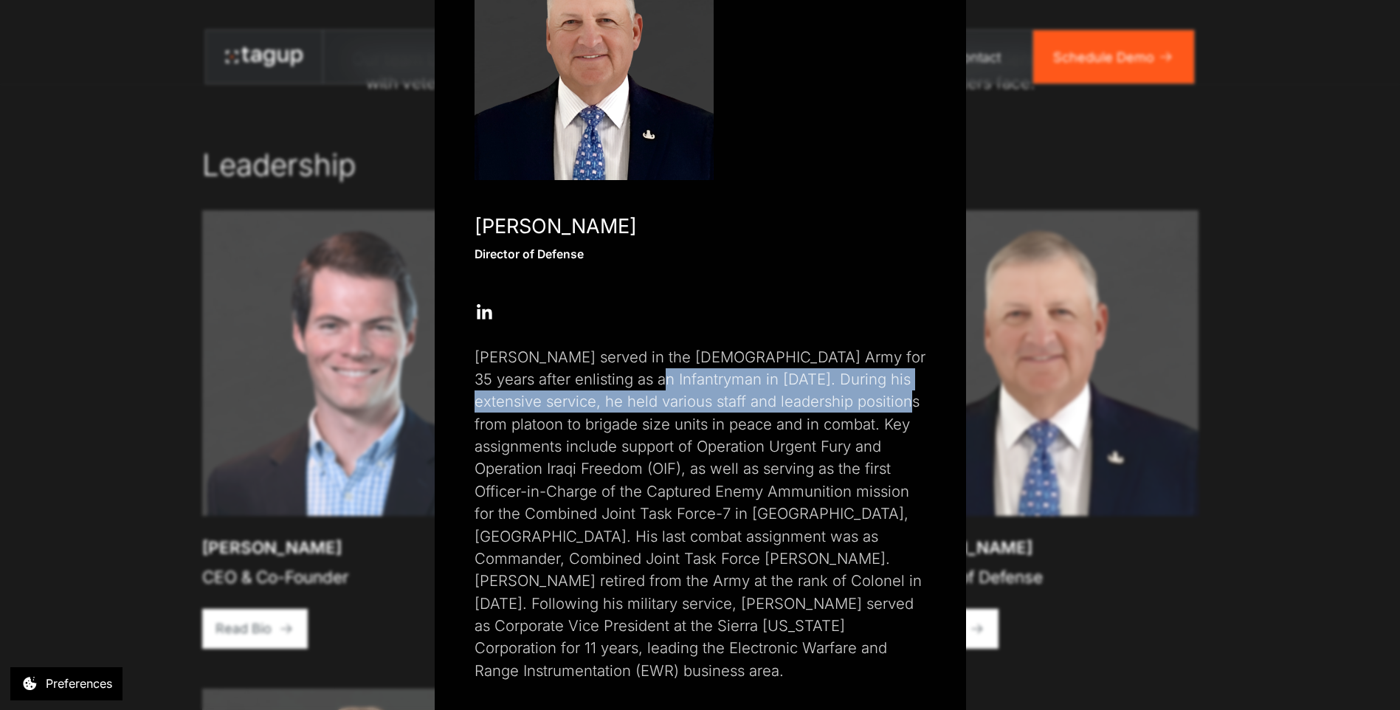
drag, startPoint x: 611, startPoint y: 373, endPoint x: 909, endPoint y: 393, distance: 298.1
click at [909, 393] on p "Paul served in the U.S. Army for 35 years after enlisting as an Infantryman in …" at bounding box center [701, 514] width 452 height 337
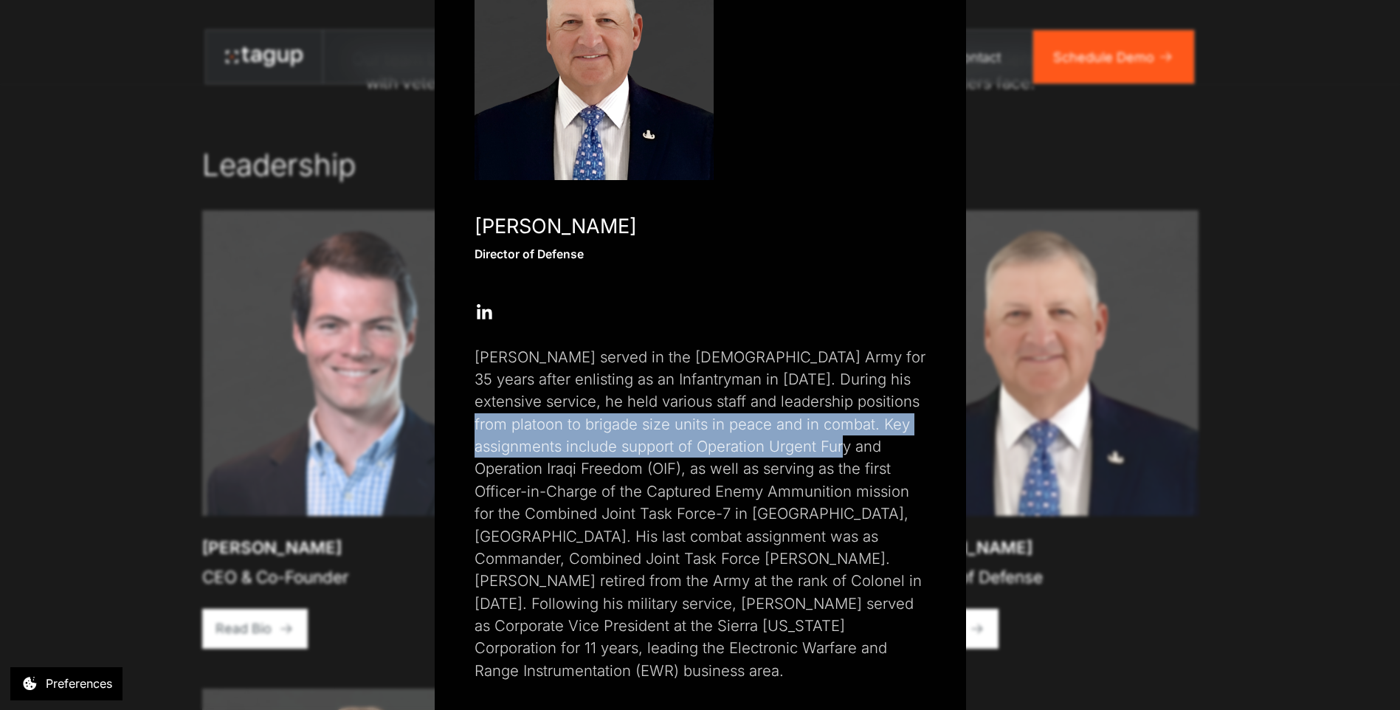
drag, startPoint x: 459, startPoint y: 427, endPoint x: 859, endPoint y: 444, distance: 400.5
click at [859, 444] on div "Close popup Paul Plemmons Director of Defense Open Open Twitter profile Send Em…" at bounding box center [700, 298] width 531 height 847
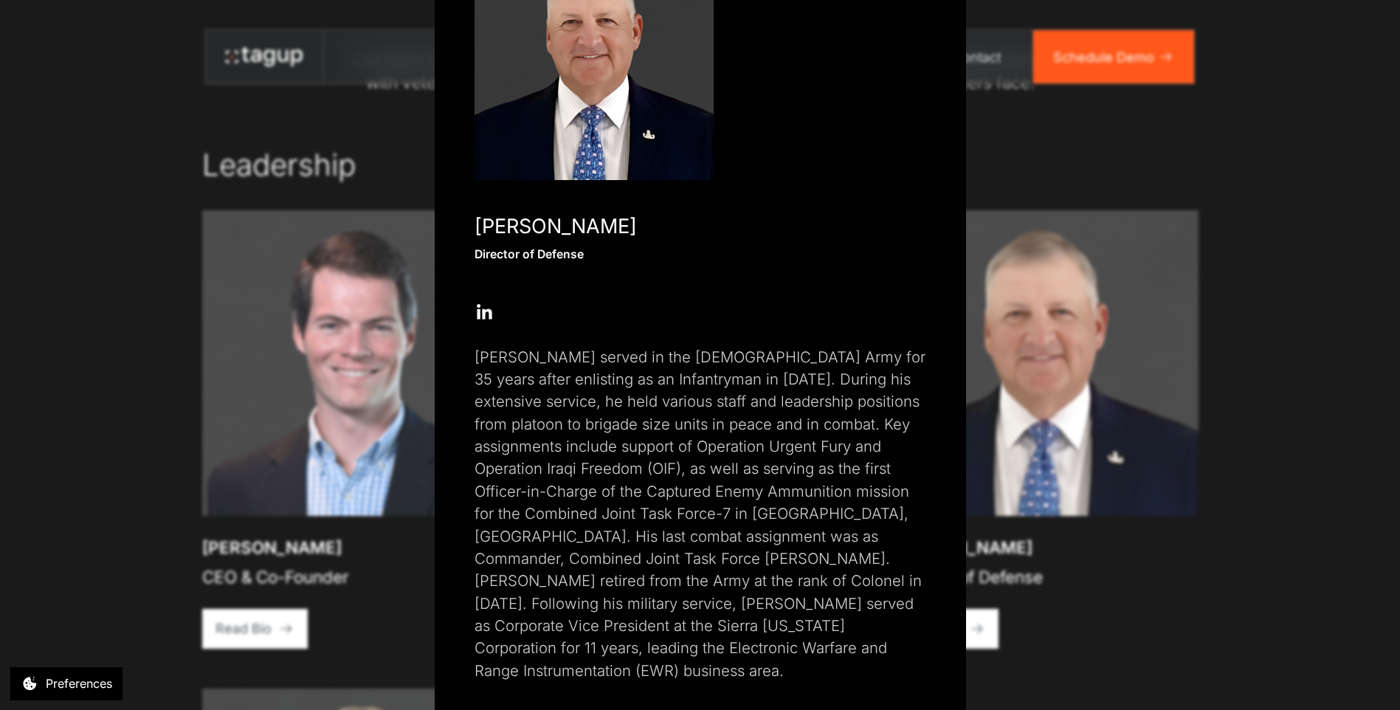
drag, startPoint x: 859, startPoint y: 444, endPoint x: 1149, endPoint y: 398, distance: 293.8
click at [1149, 398] on div "Close popup Paul Plemmons Director of Defense Open Open Twitter profile Send Em…" at bounding box center [700, 355] width 1400 height 710
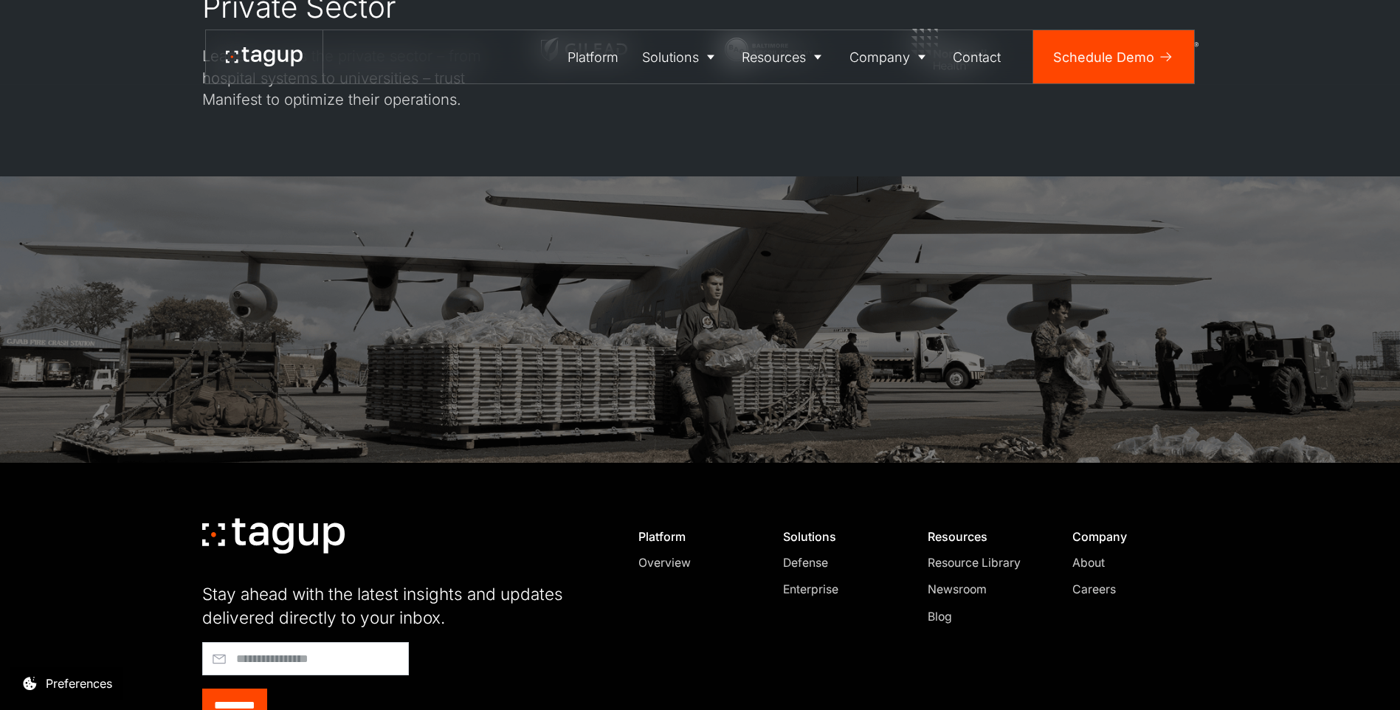
scroll to position [4612, 0]
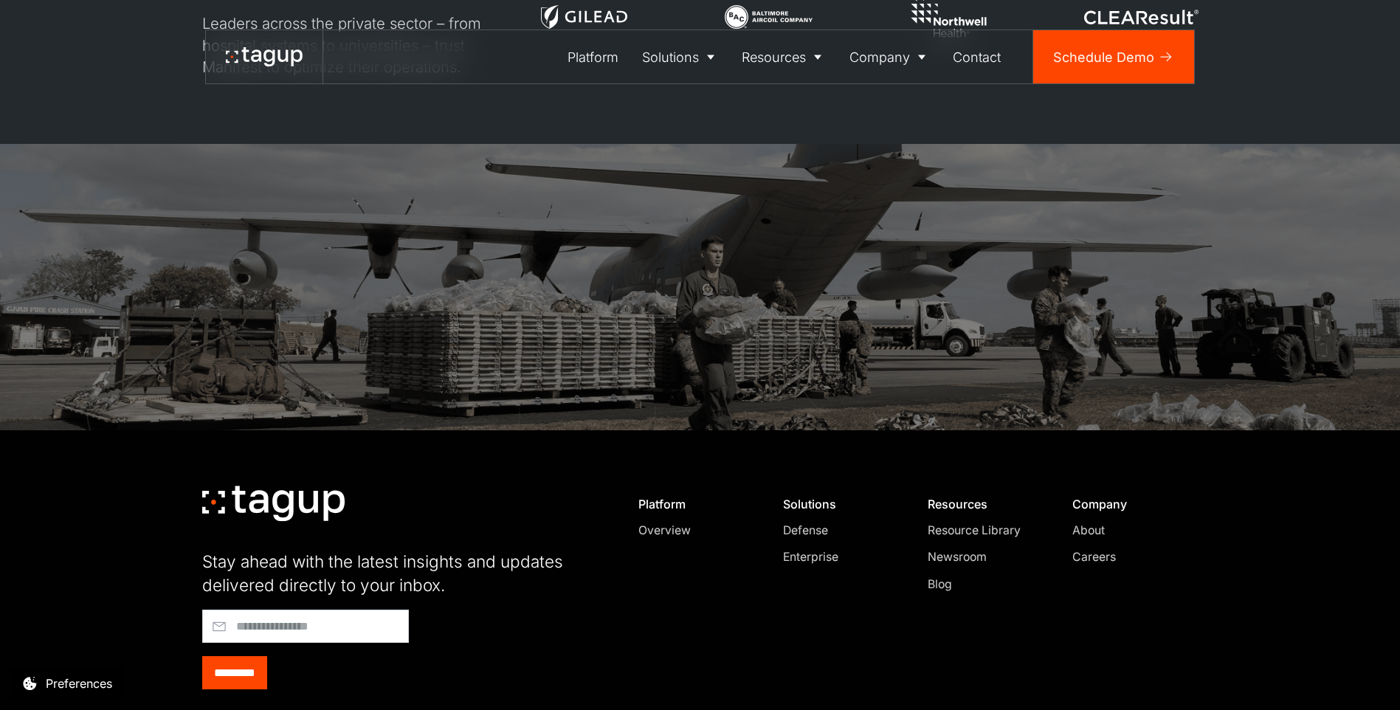
click at [1084, 548] on div "Careers" at bounding box center [1129, 557] width 113 height 18
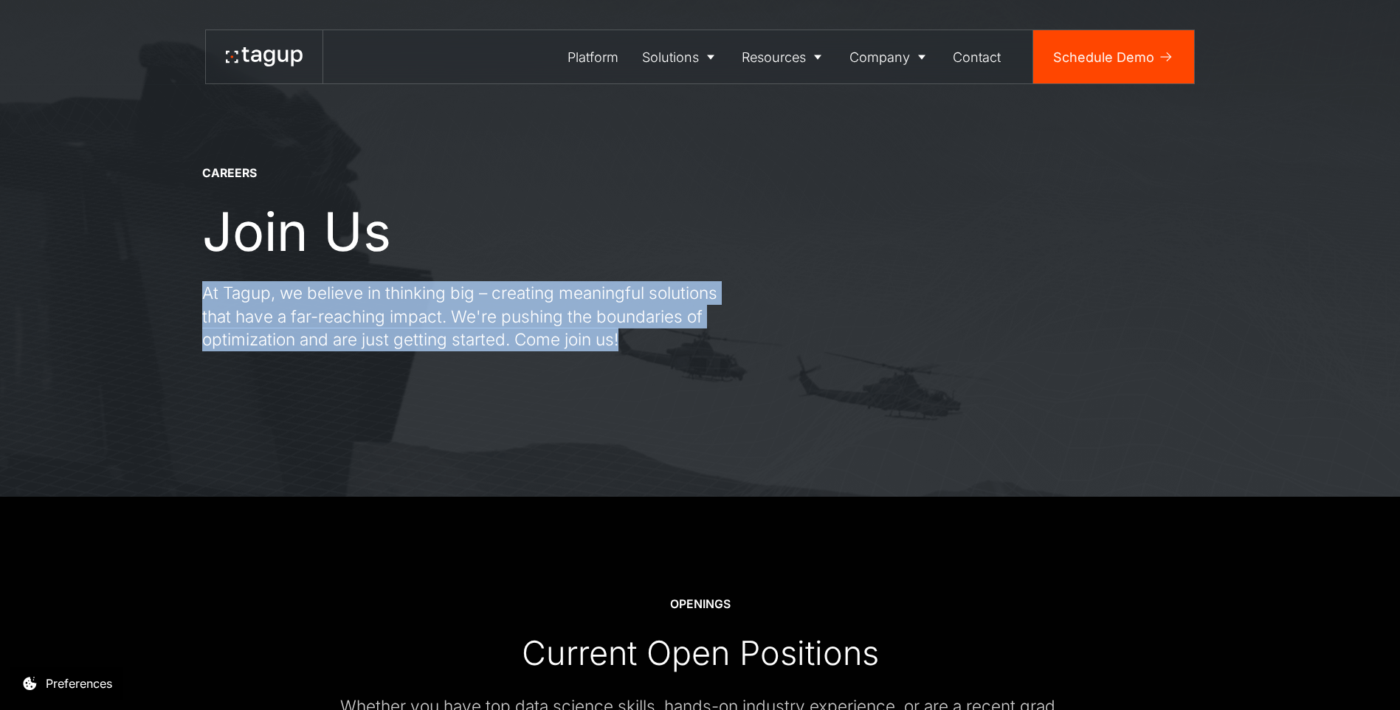
drag, startPoint x: 204, startPoint y: 292, endPoint x: 658, endPoint y: 329, distance: 455.5
click at [658, 329] on p "At Tagup, we believe in thinking big – creating meaningful solutions that have …" at bounding box center [467, 316] width 531 height 70
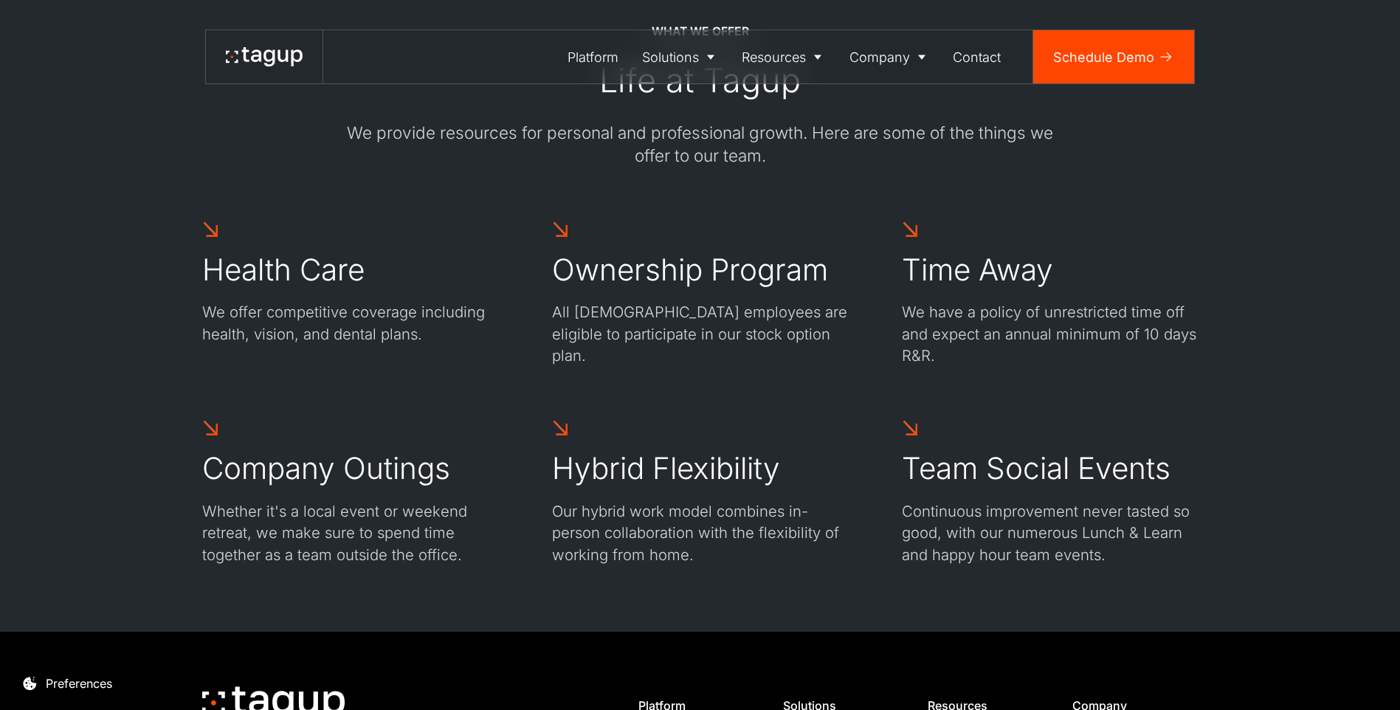
scroll to position [2713, 0]
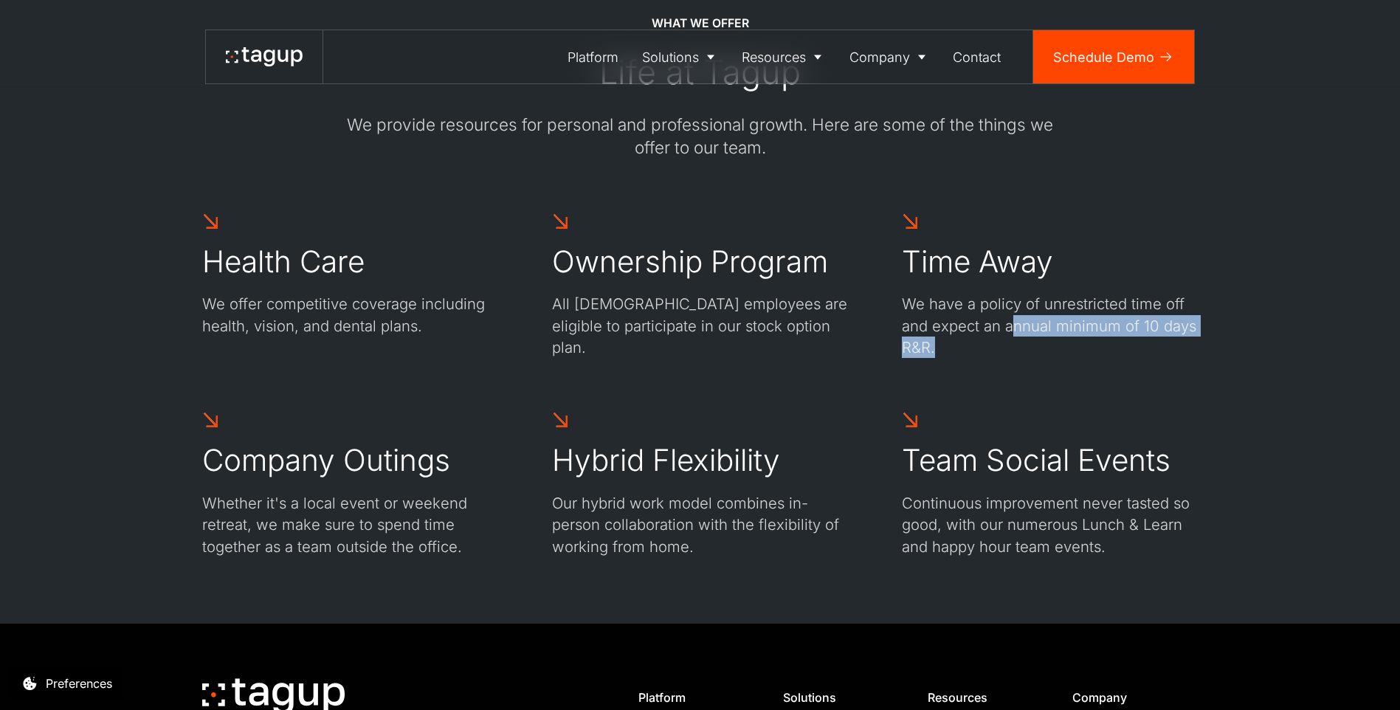
drag, startPoint x: 1008, startPoint y: 327, endPoint x: 1141, endPoint y: 340, distance: 133.5
click at [1141, 340] on p "We have a policy of unrestricted time off and expect an annual minimum of 10 da…" at bounding box center [1050, 325] width 297 height 65
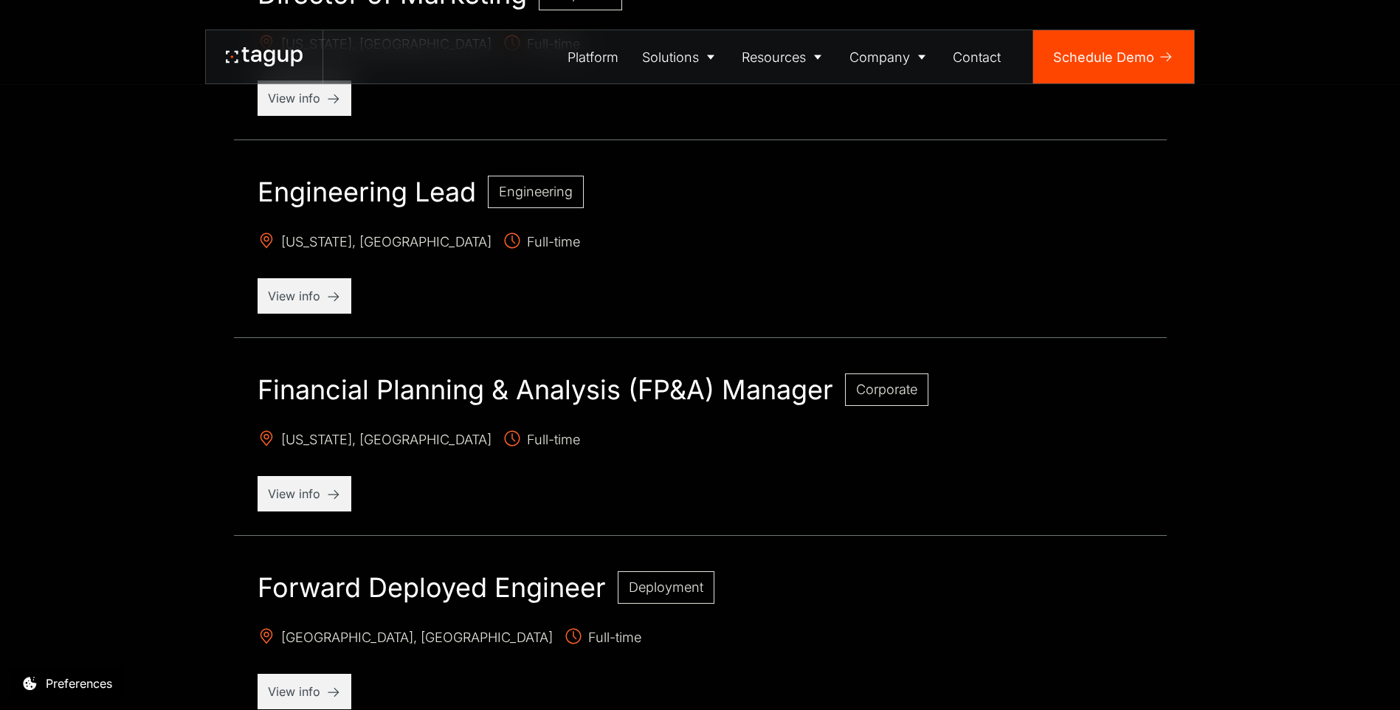
scroll to position [1252, 0]
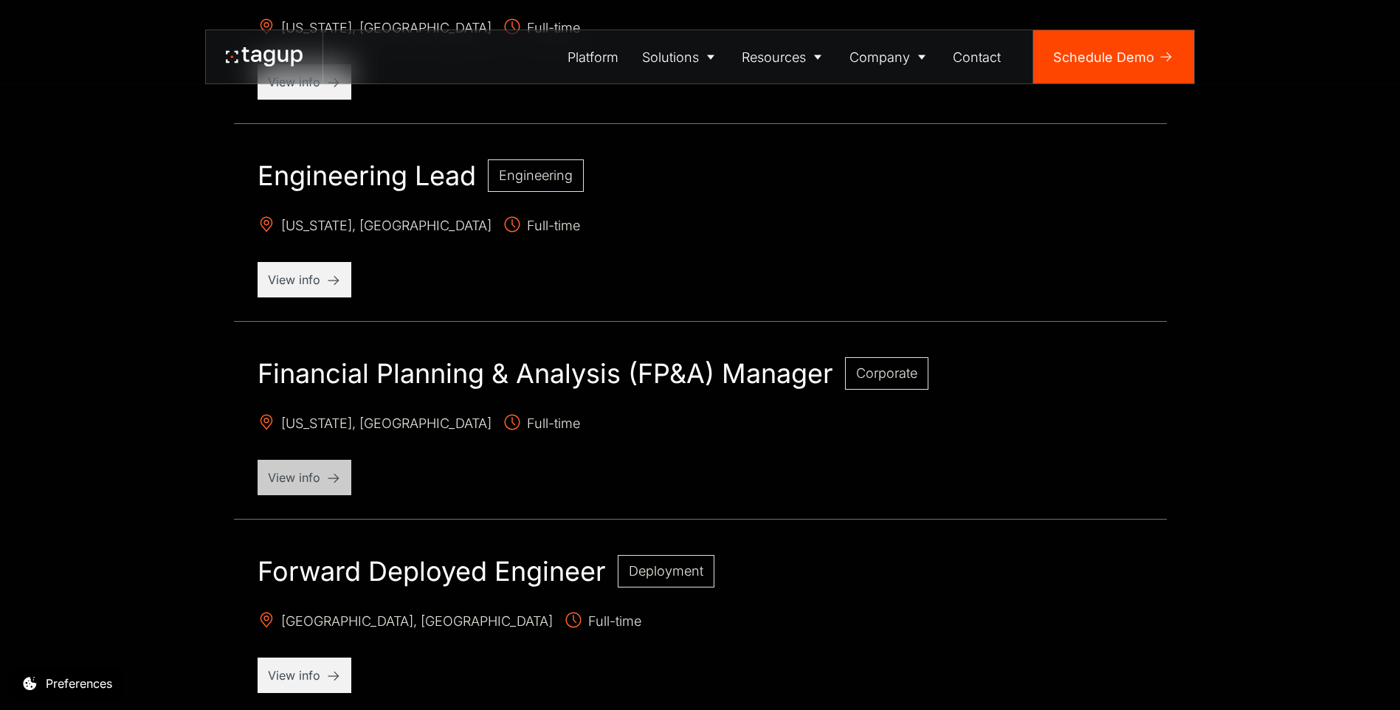
click at [308, 481] on p "View info" at bounding box center [304, 478] width 73 height 18
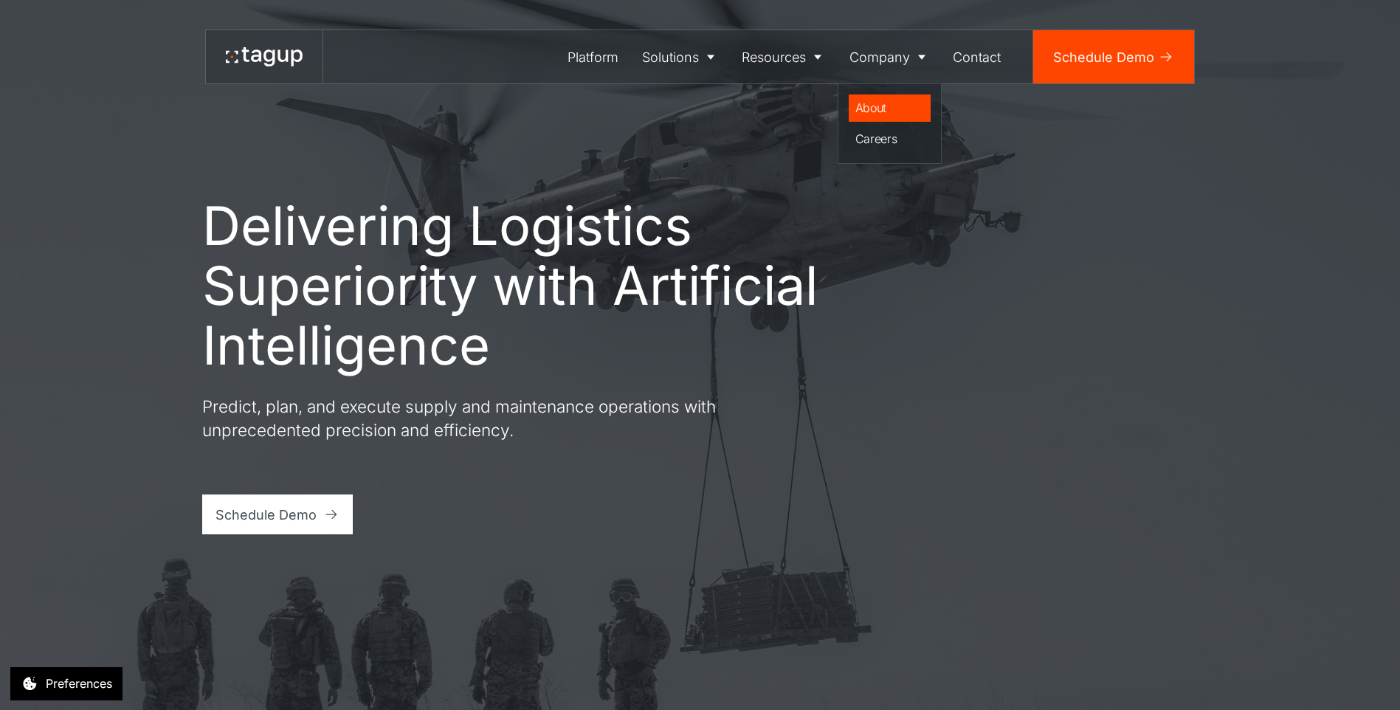
click at [888, 117] on link "About" at bounding box center [890, 108] width 83 height 28
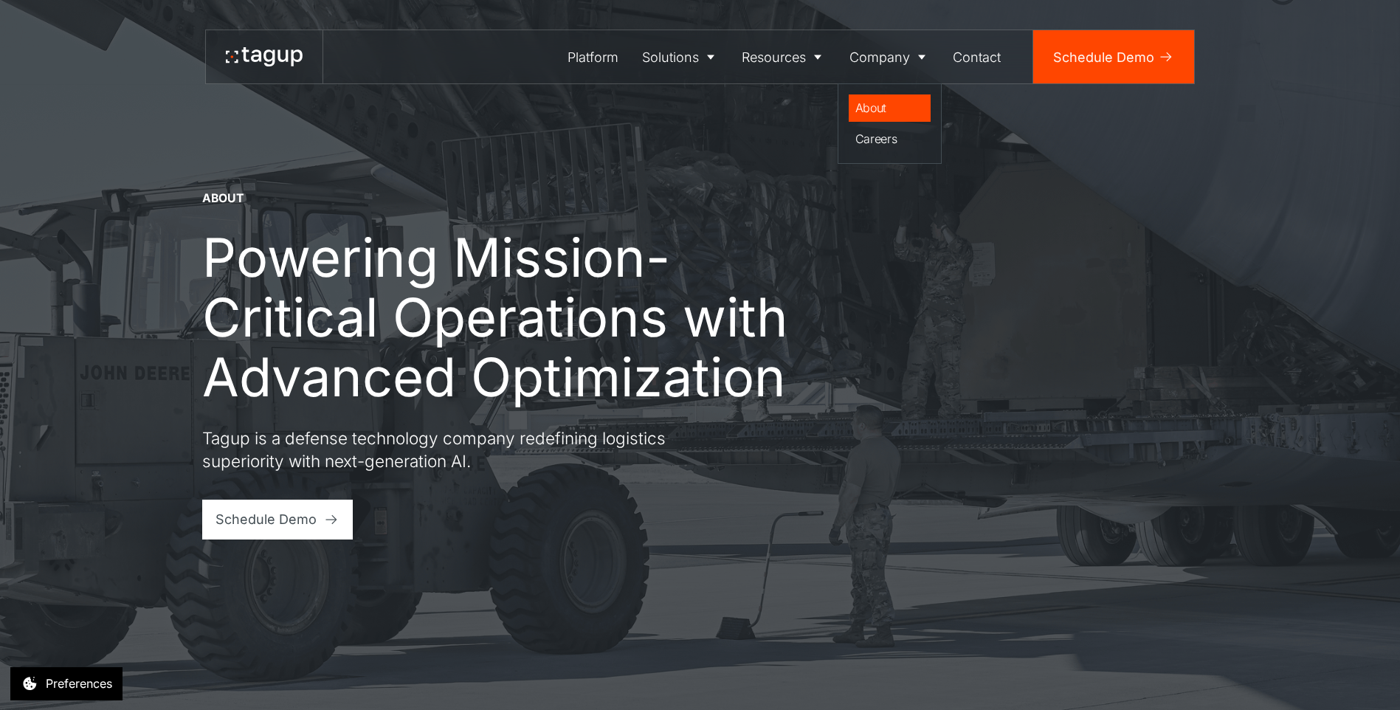
click at [870, 104] on div "About" at bounding box center [890, 108] width 69 height 18
click at [865, 109] on div "About" at bounding box center [890, 108] width 69 height 18
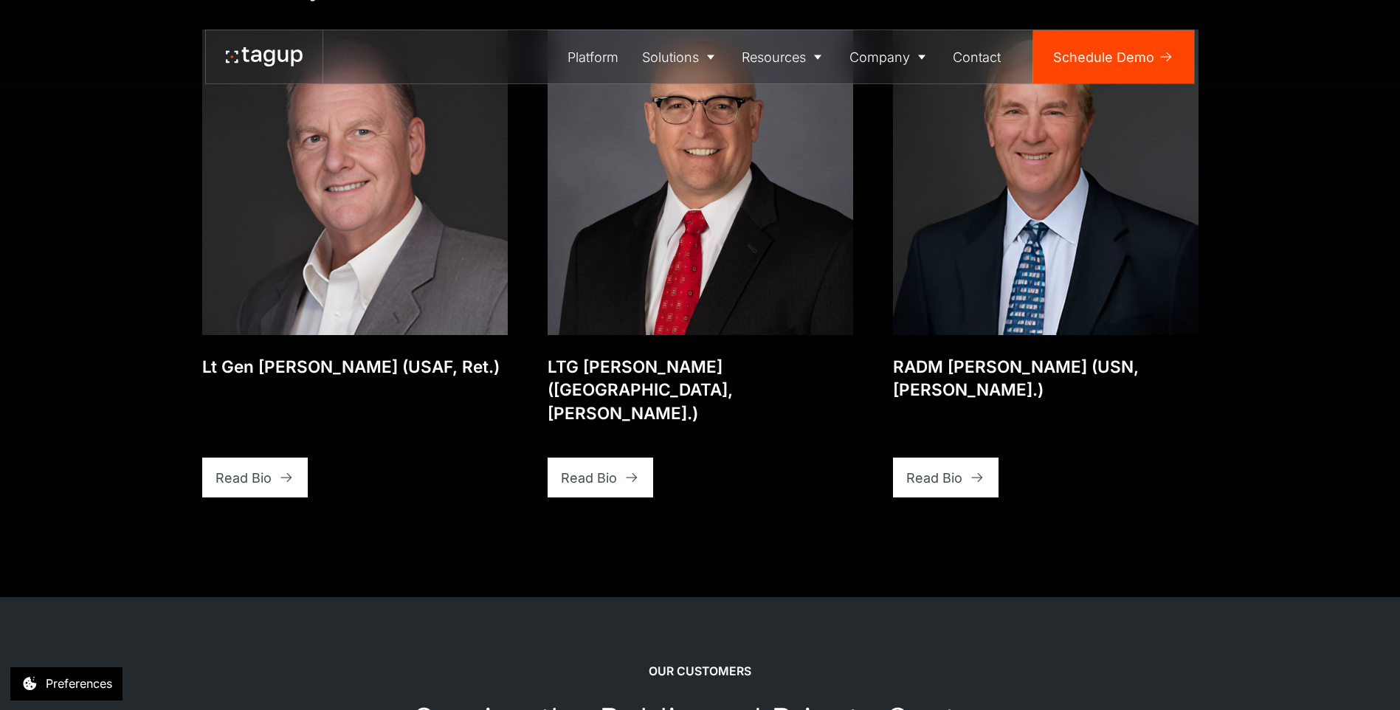
scroll to position [2788, 0]
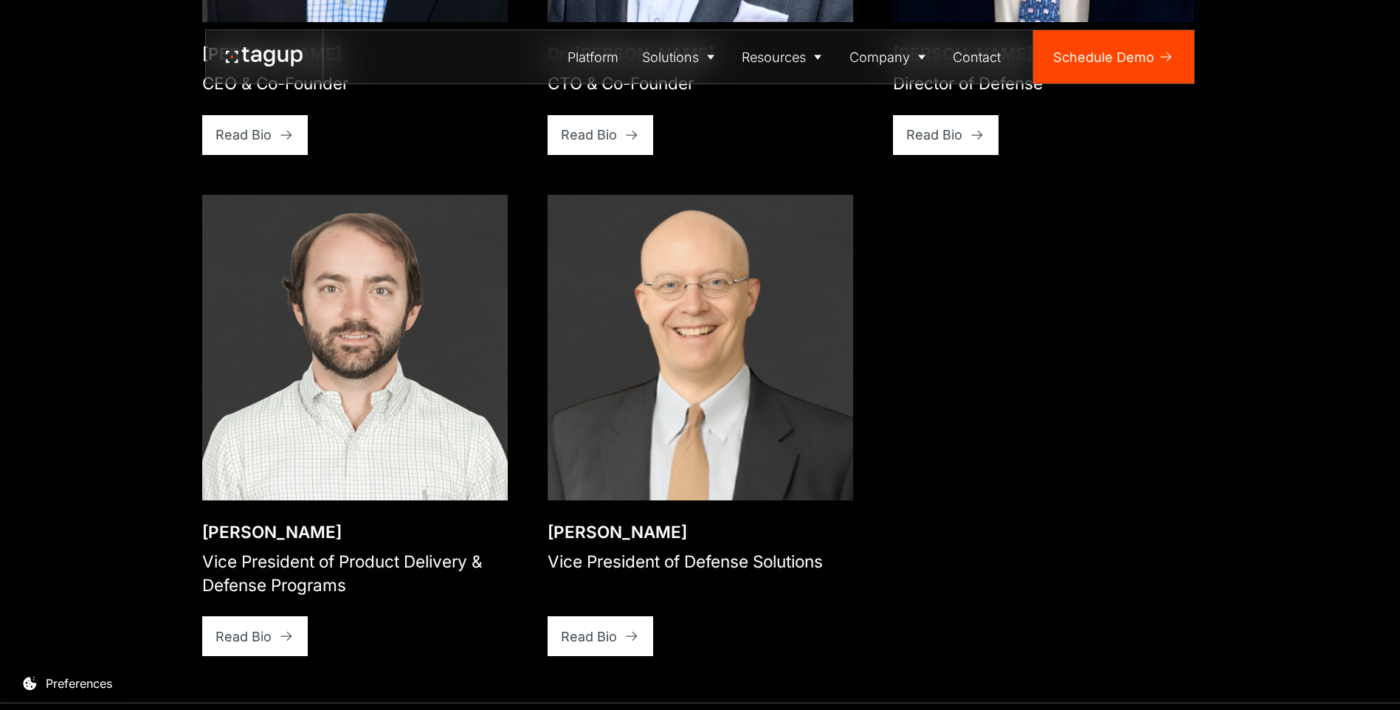
click at [376, 412] on img at bounding box center [355, 348] width 306 height 306
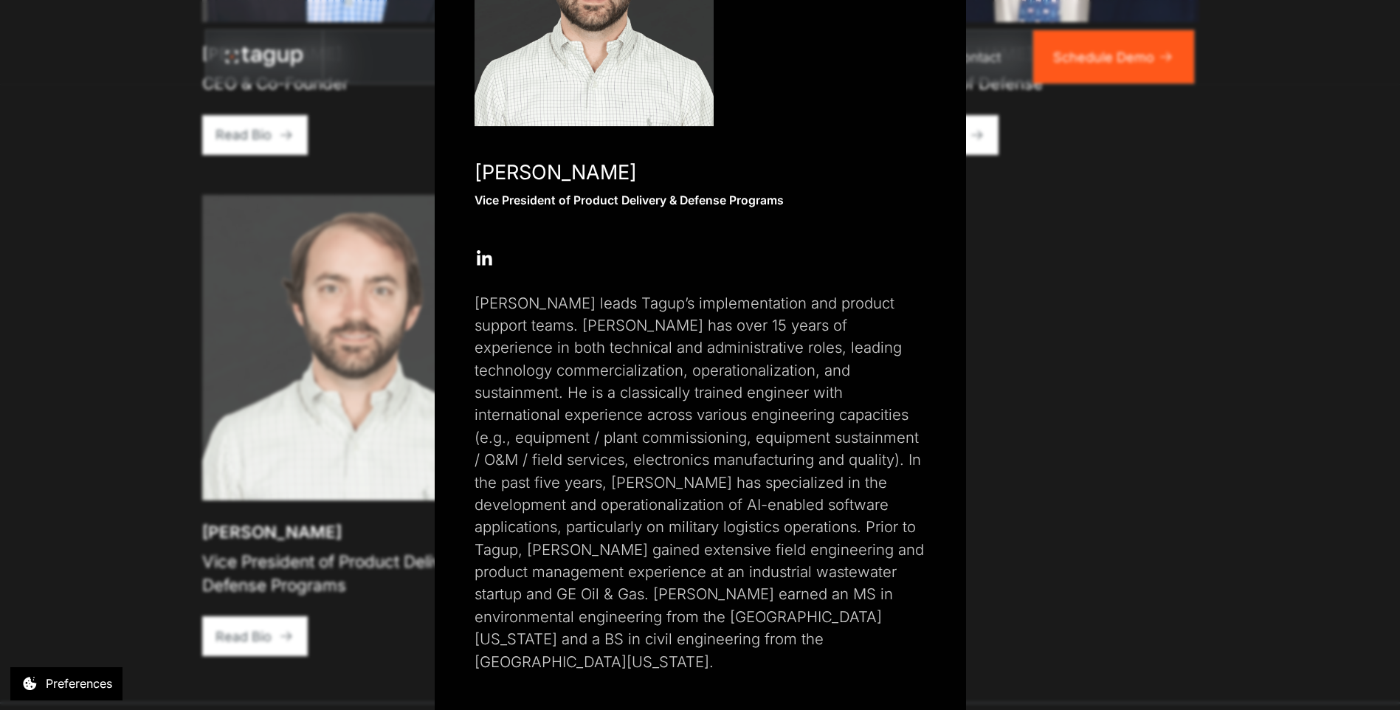
scroll to position [227, 0]
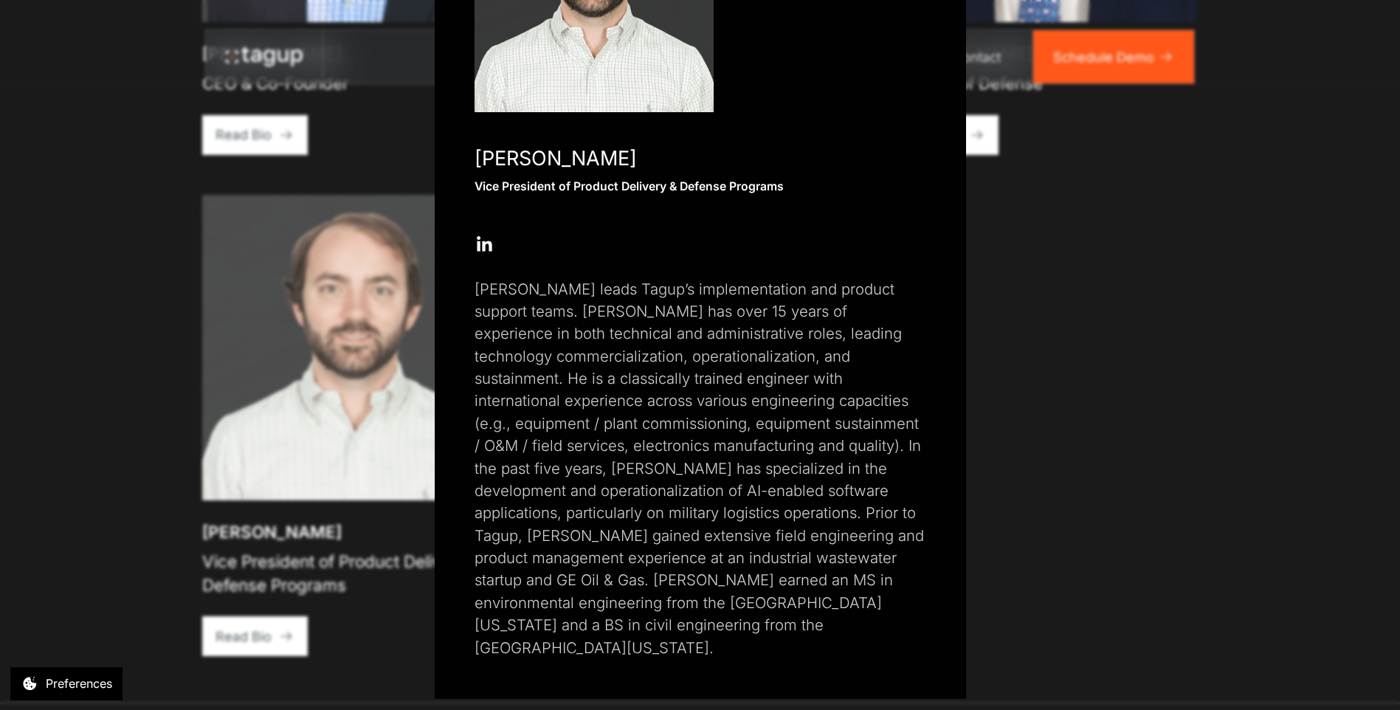
click at [1116, 419] on div "Close popup Rory Polera Vice President of Product Delivery & Defense Programs O…" at bounding box center [700, 355] width 1400 height 710
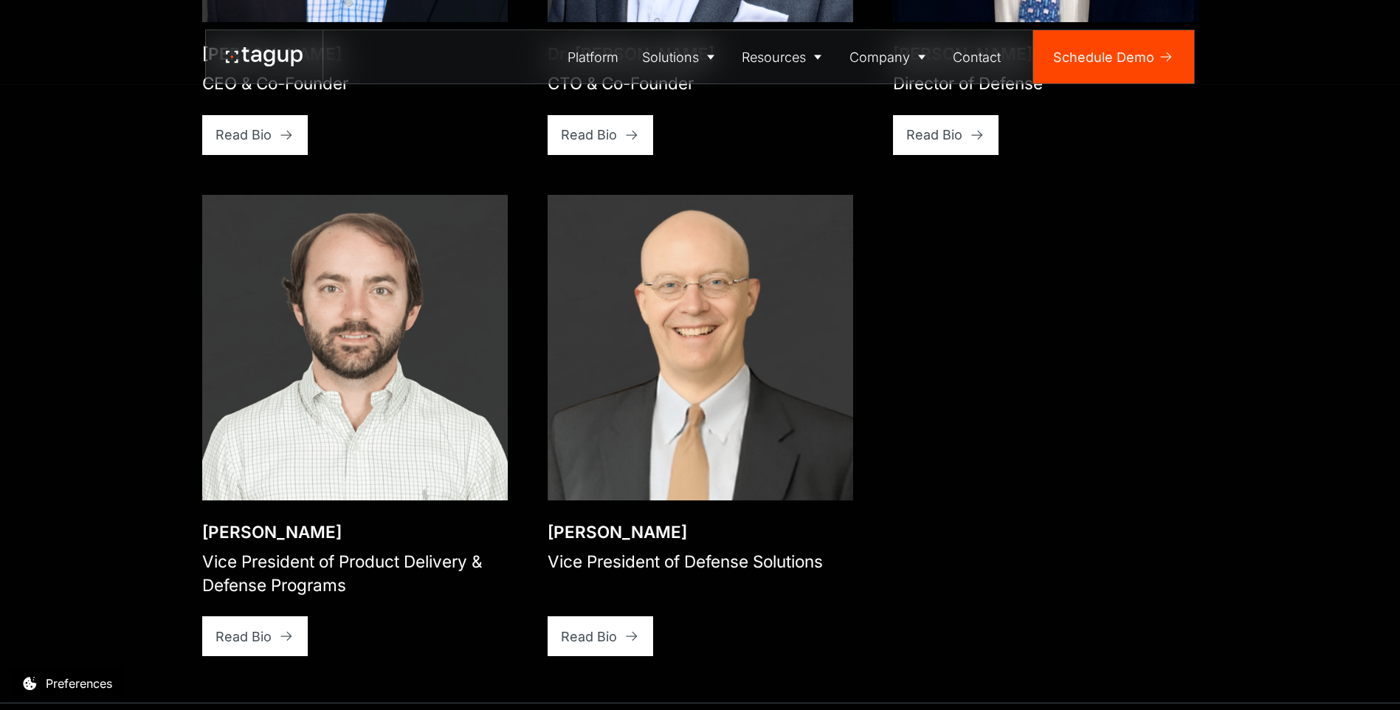
click at [749, 368] on img at bounding box center [701, 348] width 306 height 306
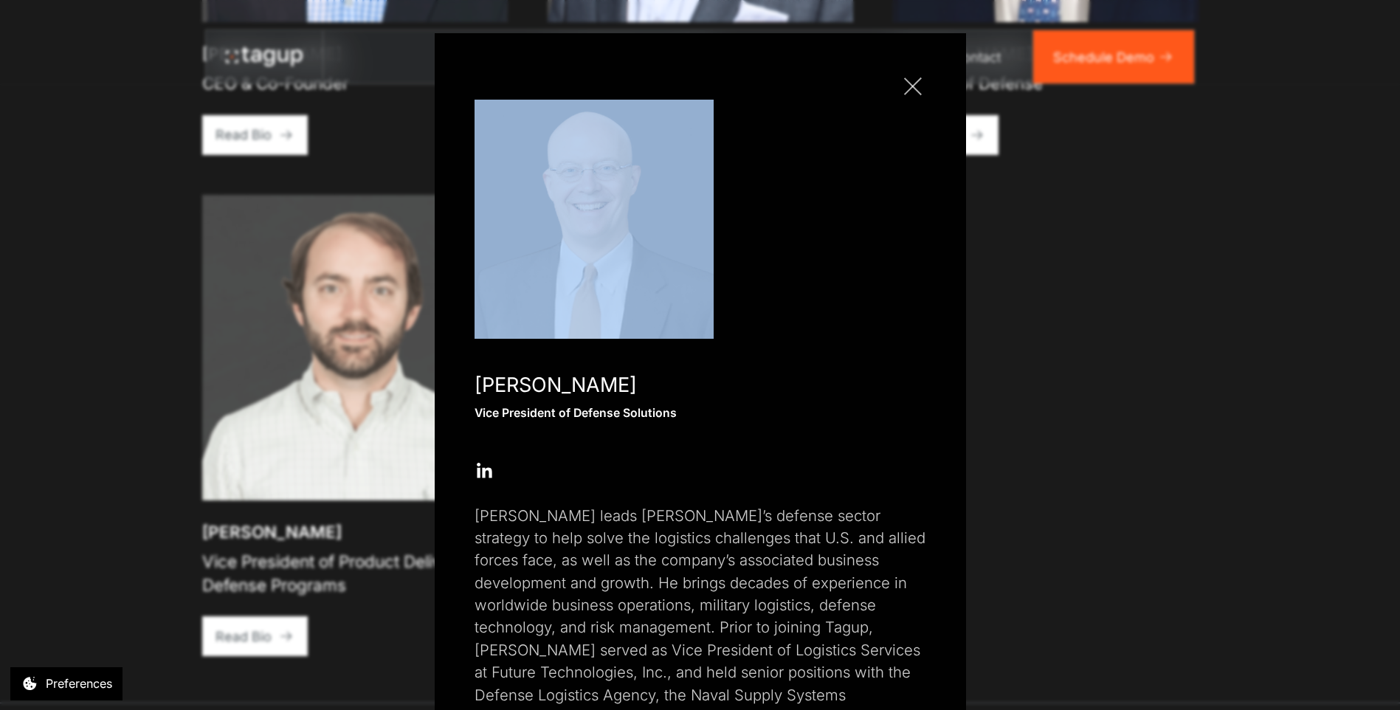
drag, startPoint x: 1083, startPoint y: 262, endPoint x: 1104, endPoint y: 368, distance: 108.3
click at [1104, 368] on div "Close popup Dr. Charles W. Parker, III Vice President of Defense Solutions Open…" at bounding box center [700, 355] width 1400 height 710
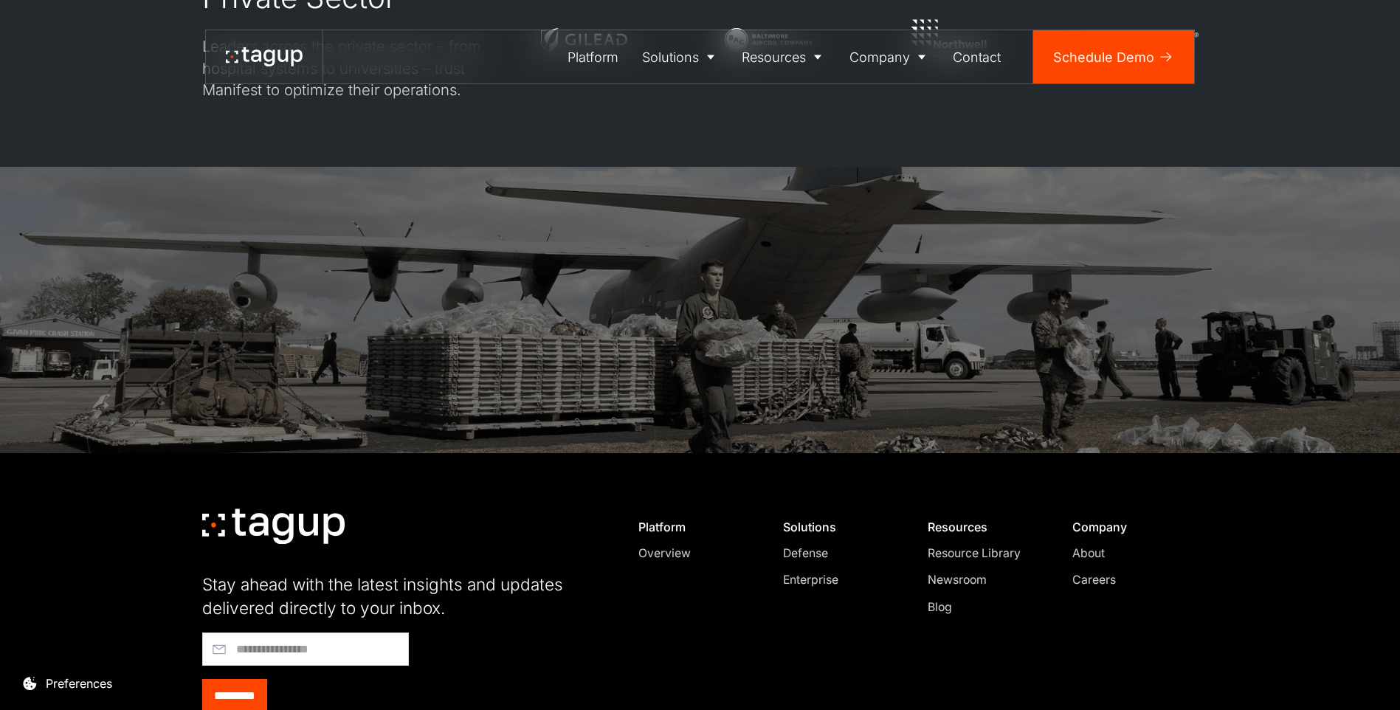
scroll to position [4612, 0]
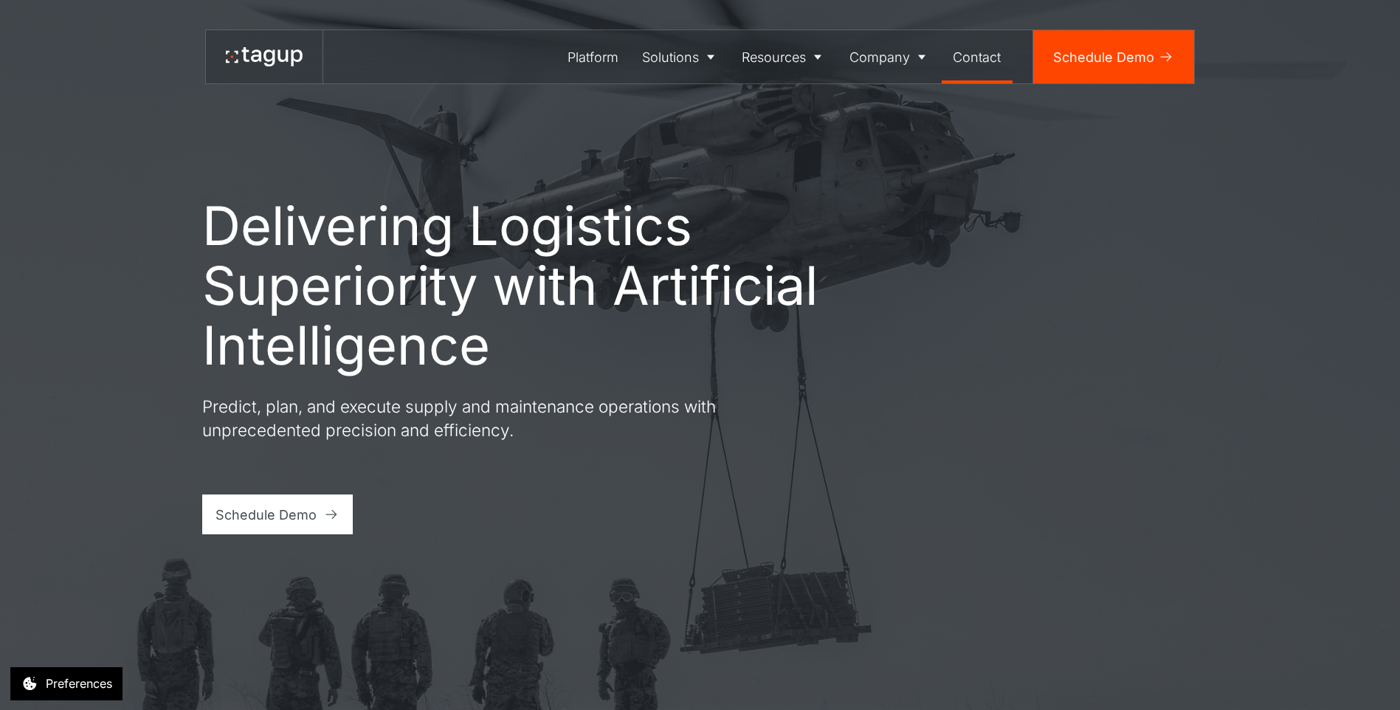
click at [983, 63] on div "Contact" at bounding box center [977, 57] width 48 height 20
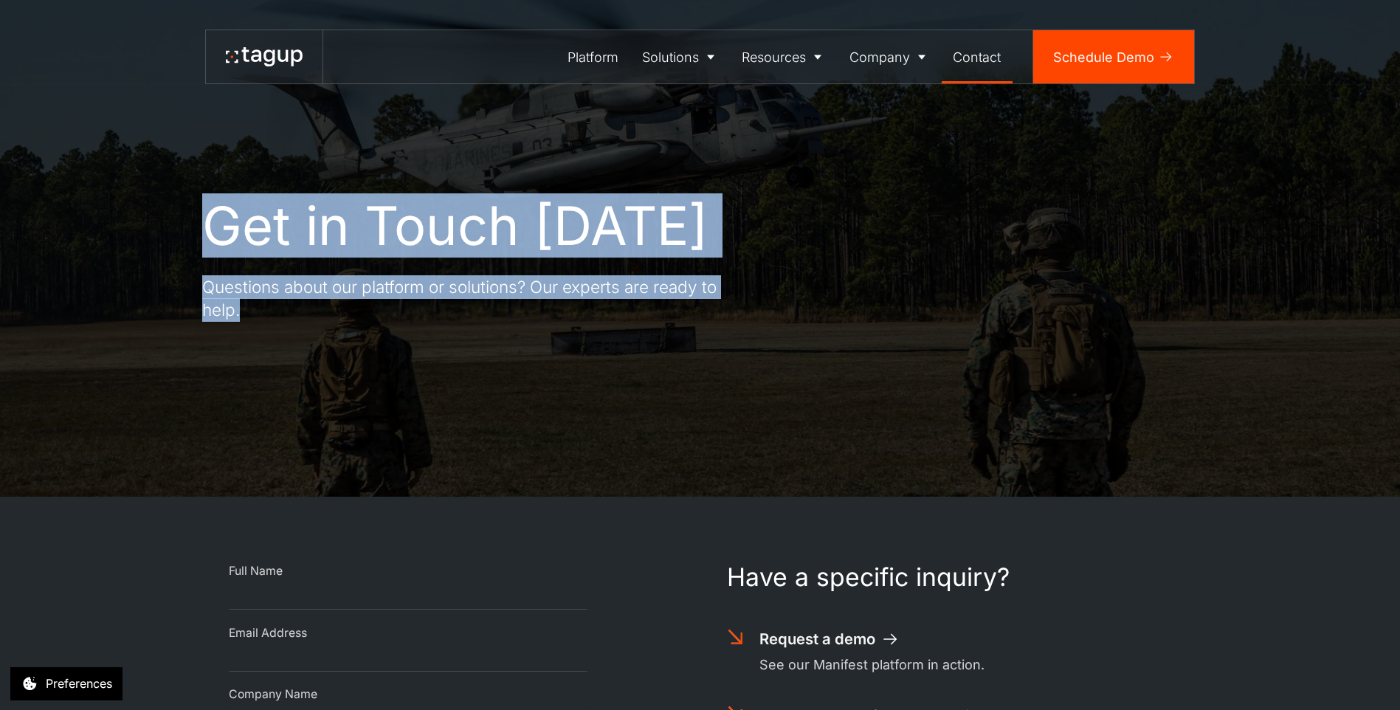
drag, startPoint x: 196, startPoint y: 218, endPoint x: 677, endPoint y: 329, distance: 494.0
click at [677, 329] on div "Get in Touch Today Questions about our platform or solutions? Our experts are r…" at bounding box center [700, 248] width 1334 height 497
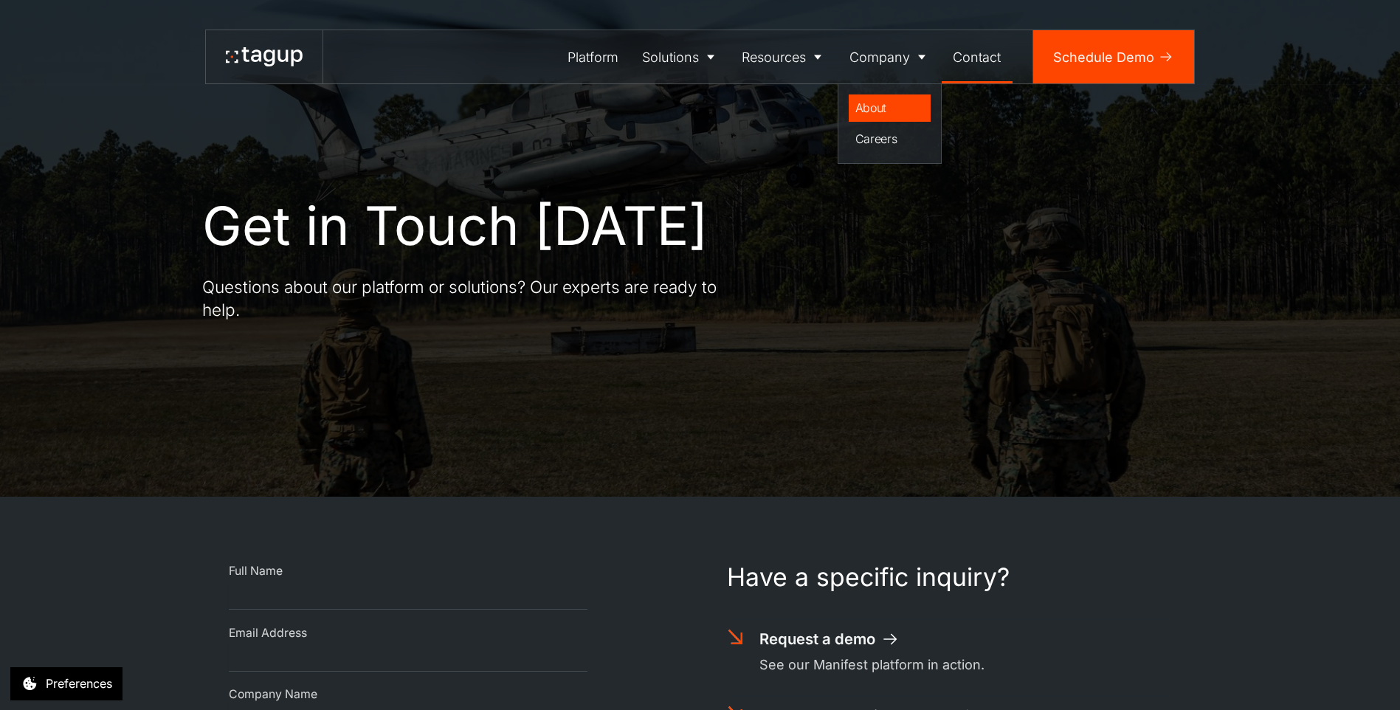
click at [890, 111] on div "About" at bounding box center [890, 108] width 69 height 18
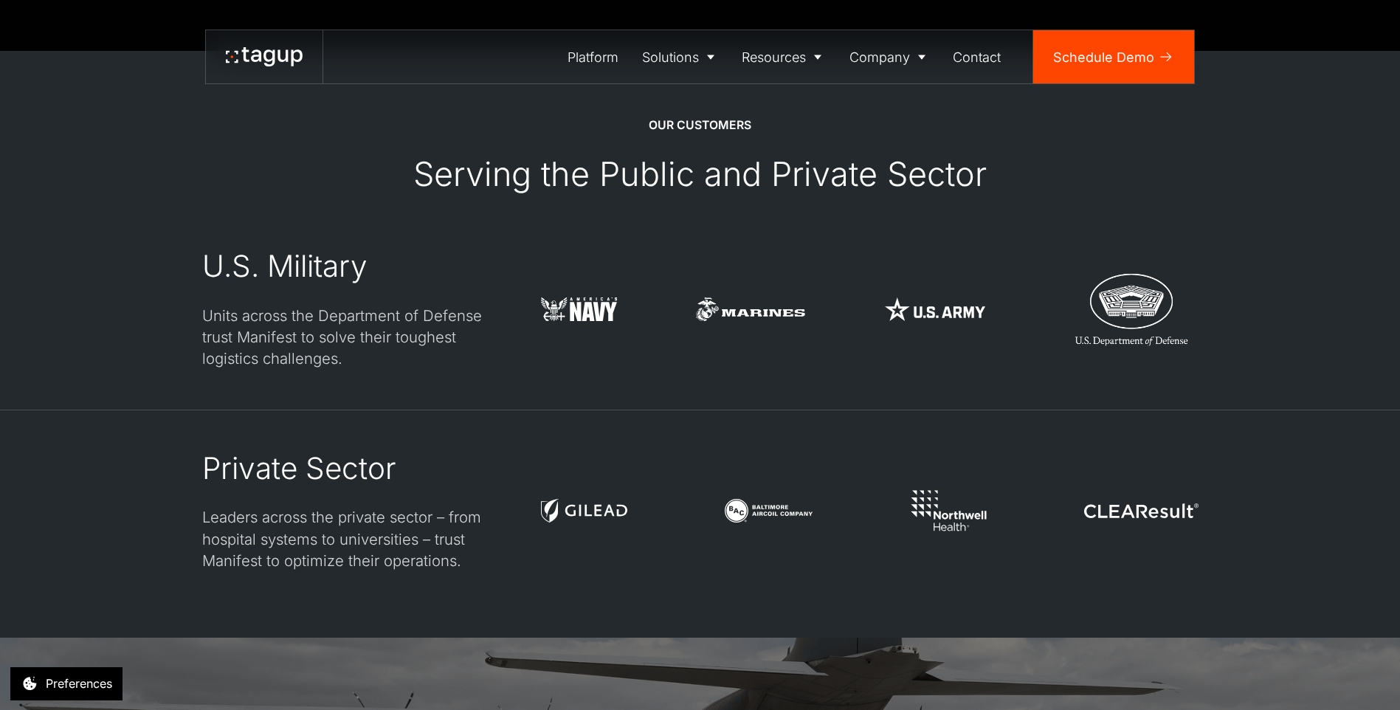
scroll to position [4612, 0]
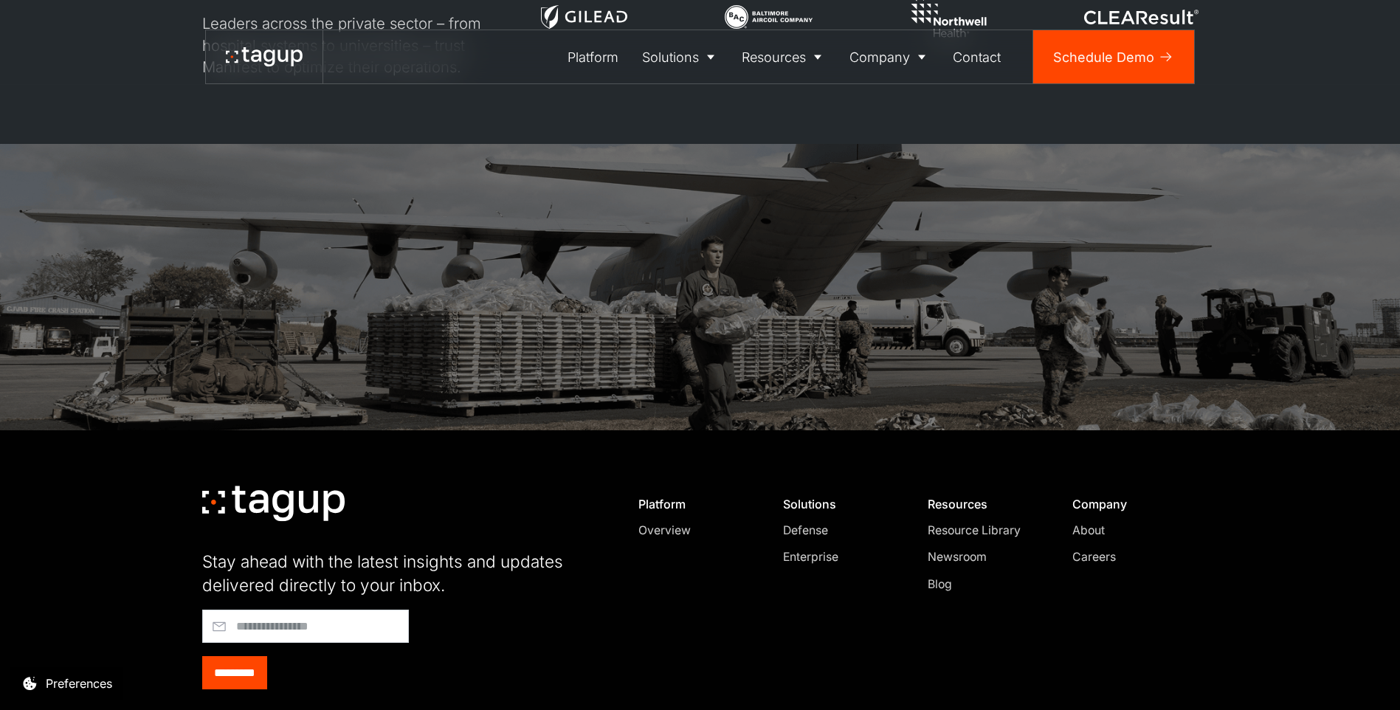
click at [1092, 522] on div "About" at bounding box center [1129, 531] width 113 height 18
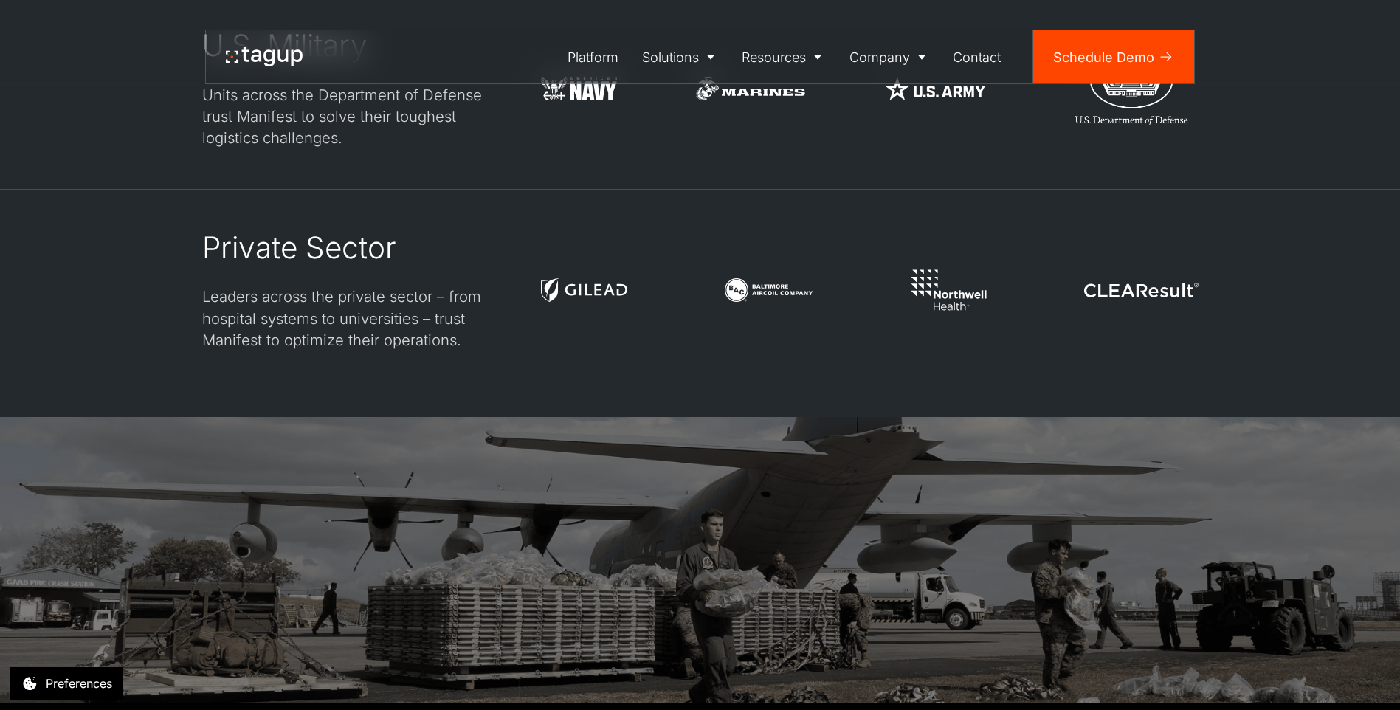
scroll to position [4612, 0]
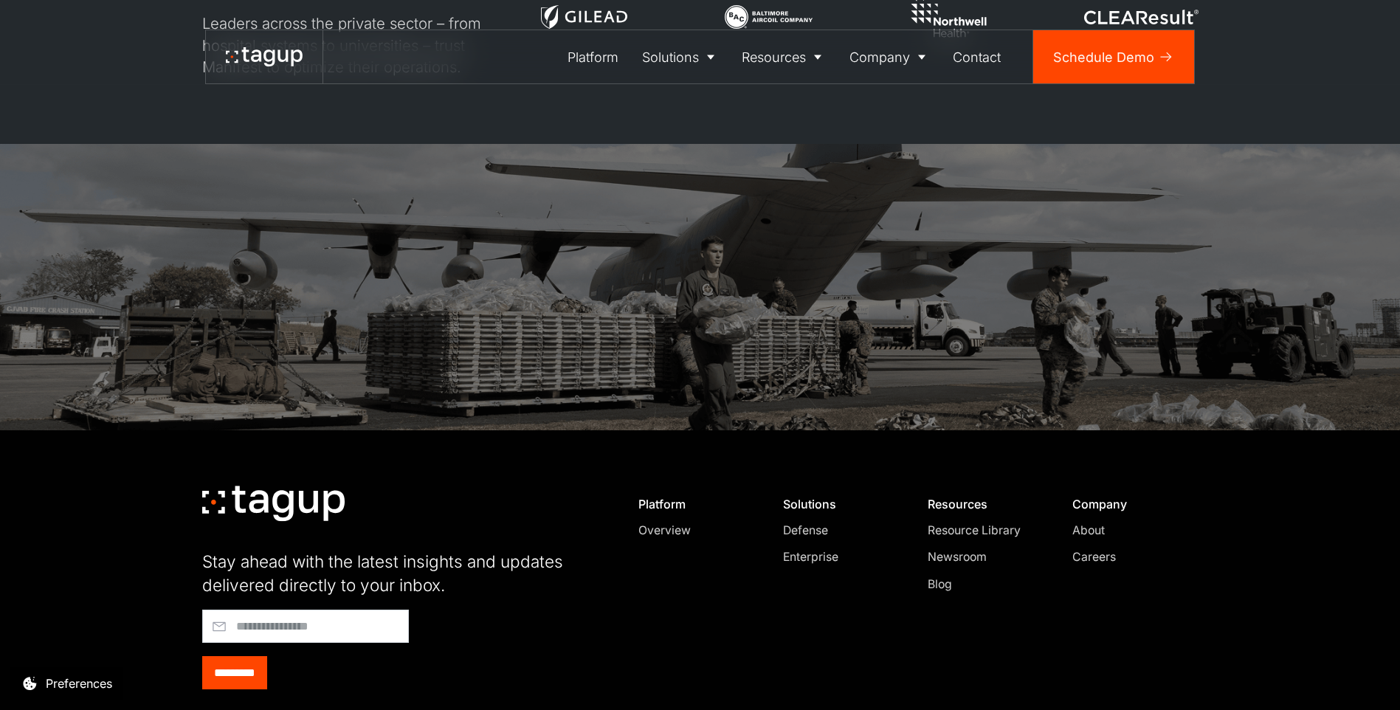
click at [1078, 522] on div "About" at bounding box center [1129, 531] width 113 height 18
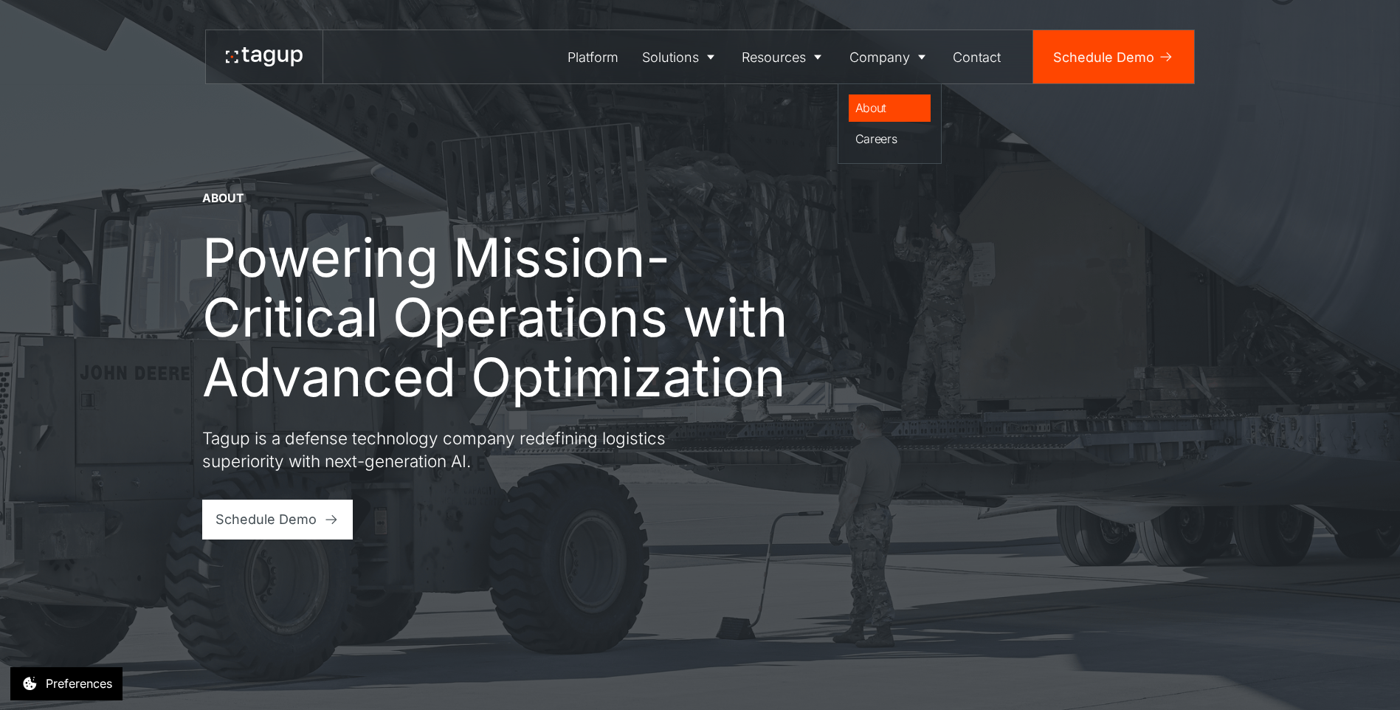
click at [877, 121] on link "About" at bounding box center [890, 108] width 83 height 28
click at [882, 140] on div "Careers" at bounding box center [890, 139] width 69 height 18
